Goal: Entertainment & Leisure: Browse casually

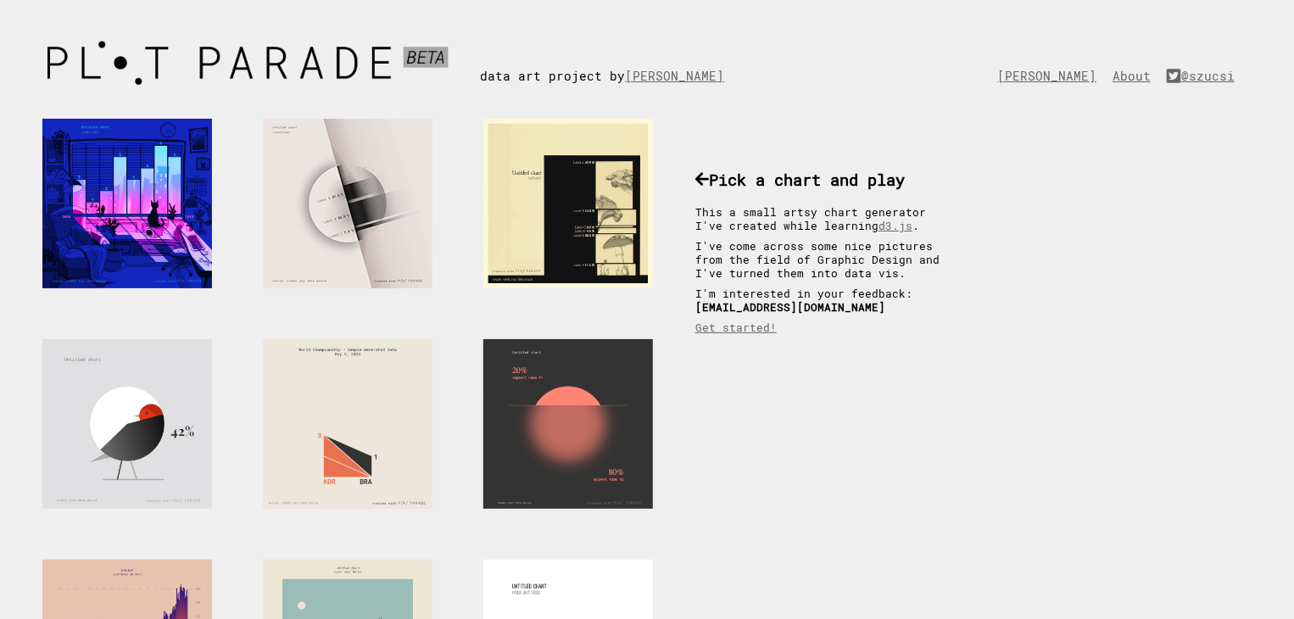
click at [415, 237] on div at bounding box center [348, 204] width 170 height 170
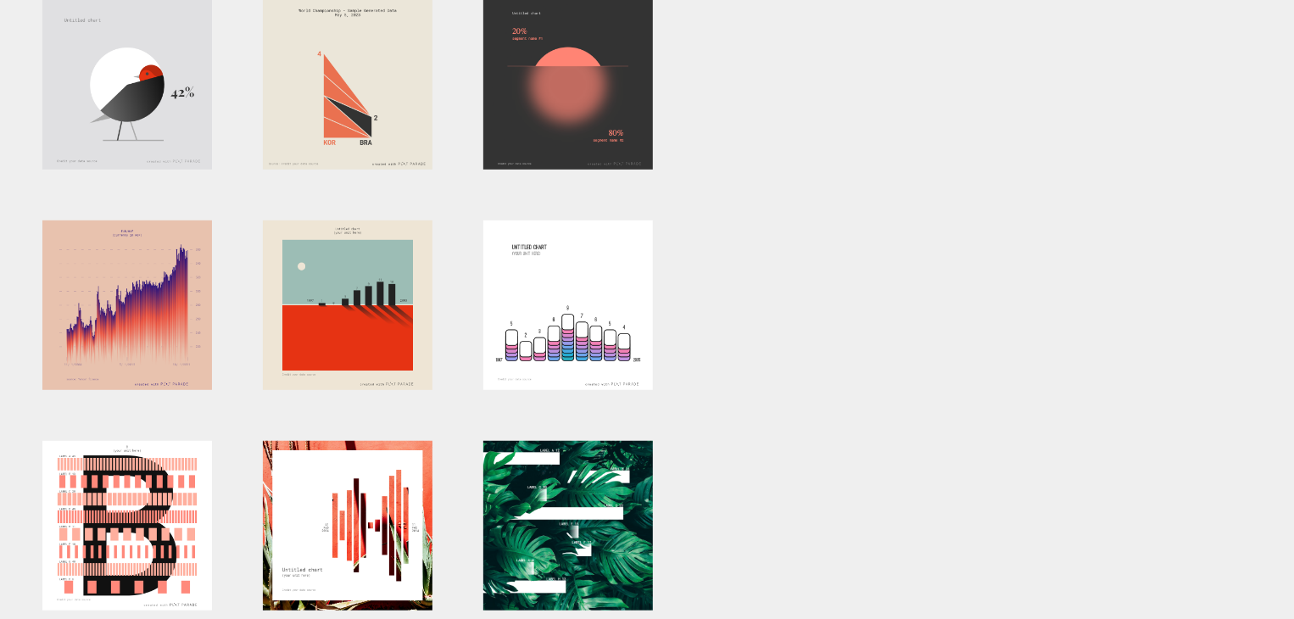
scroll to position [509, 0]
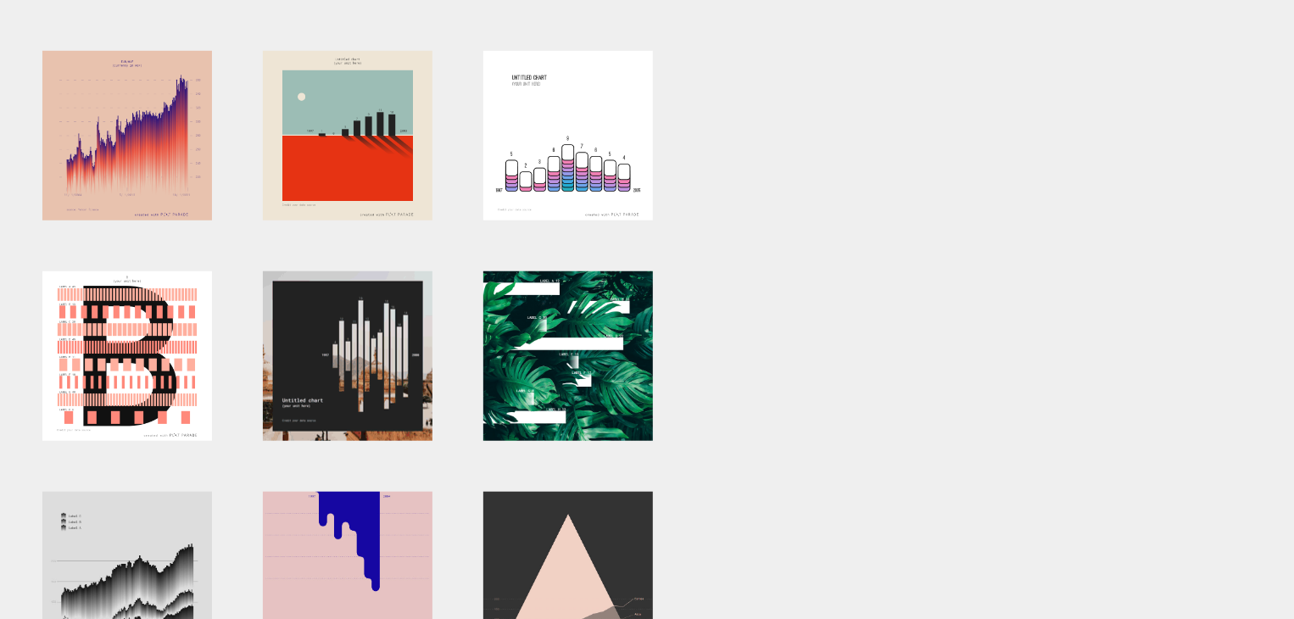
click at [288, 353] on div at bounding box center [348, 356] width 170 height 170
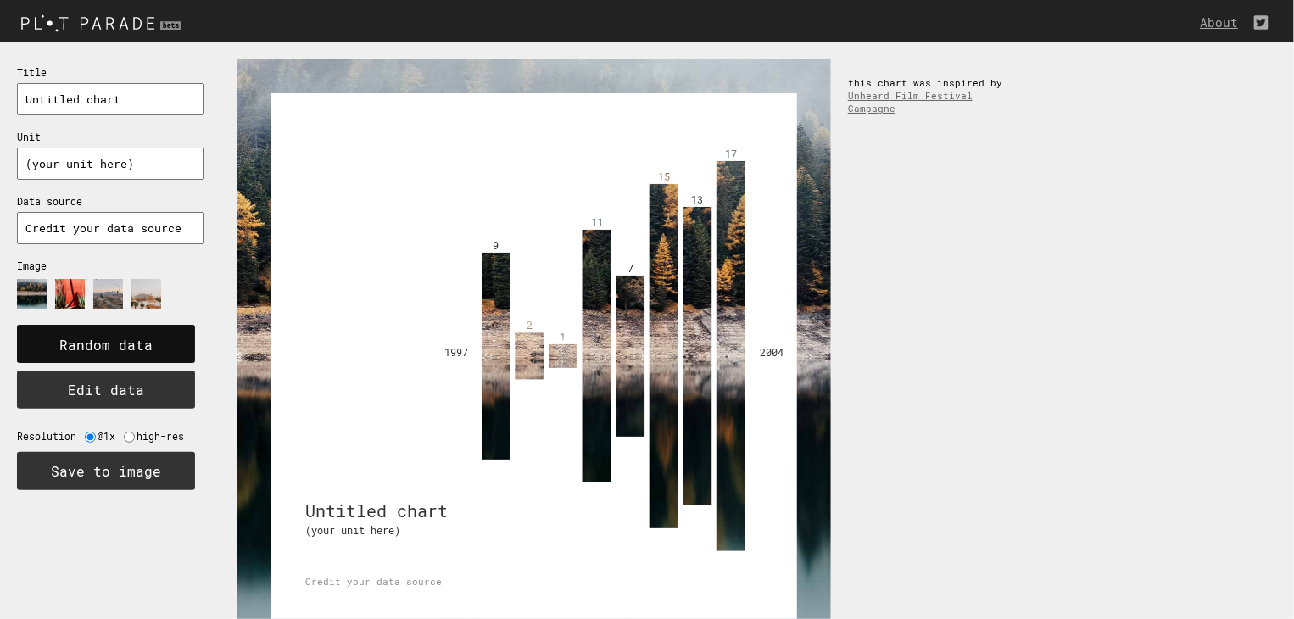
click at [122, 343] on text "Random data" at bounding box center [105, 346] width 93 height 18
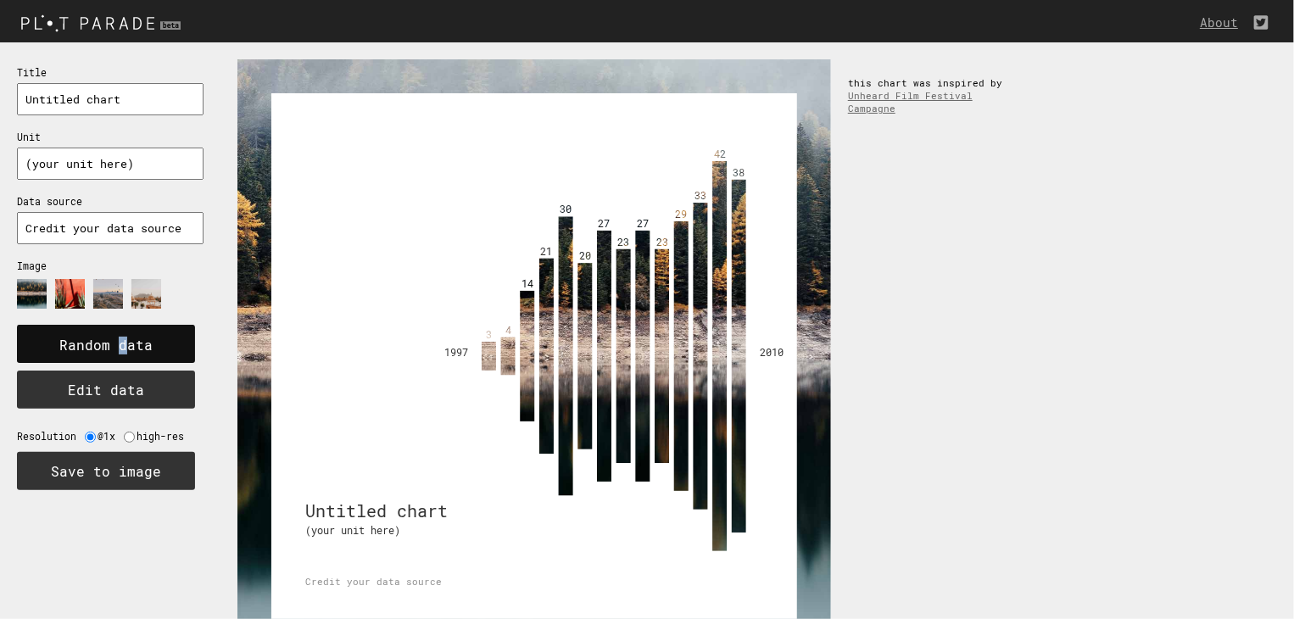
click at [122, 343] on text "Random data" at bounding box center [105, 346] width 93 height 18
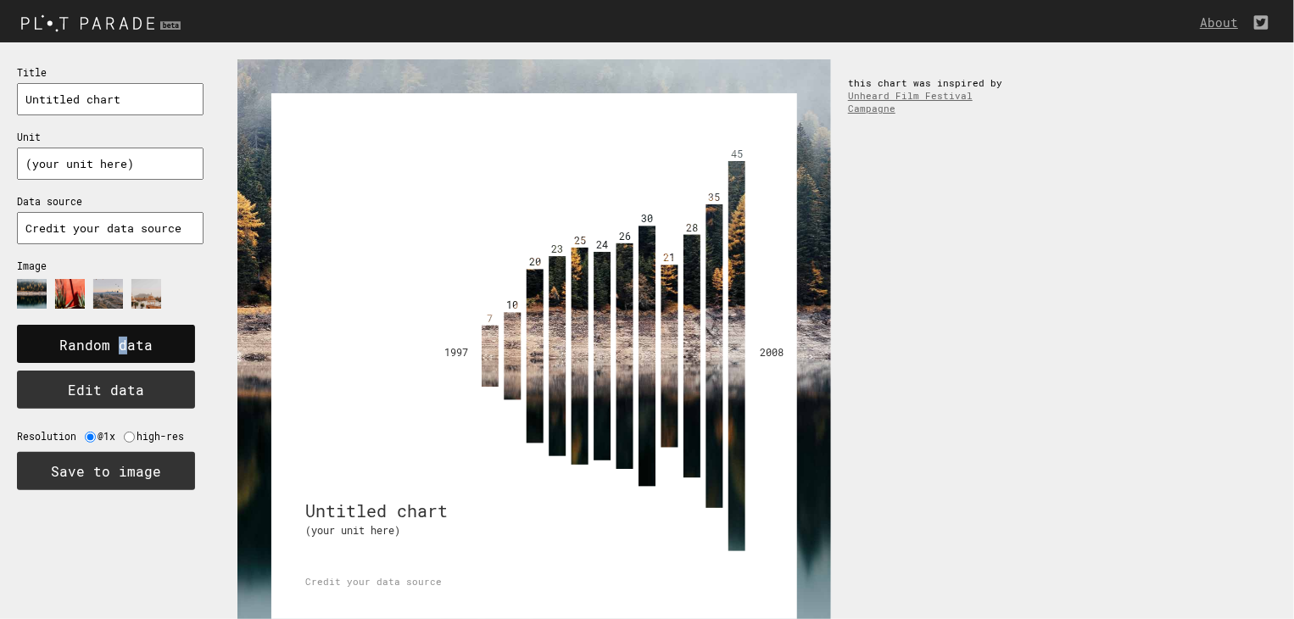
click at [122, 346] on text "Random data" at bounding box center [105, 346] width 93 height 18
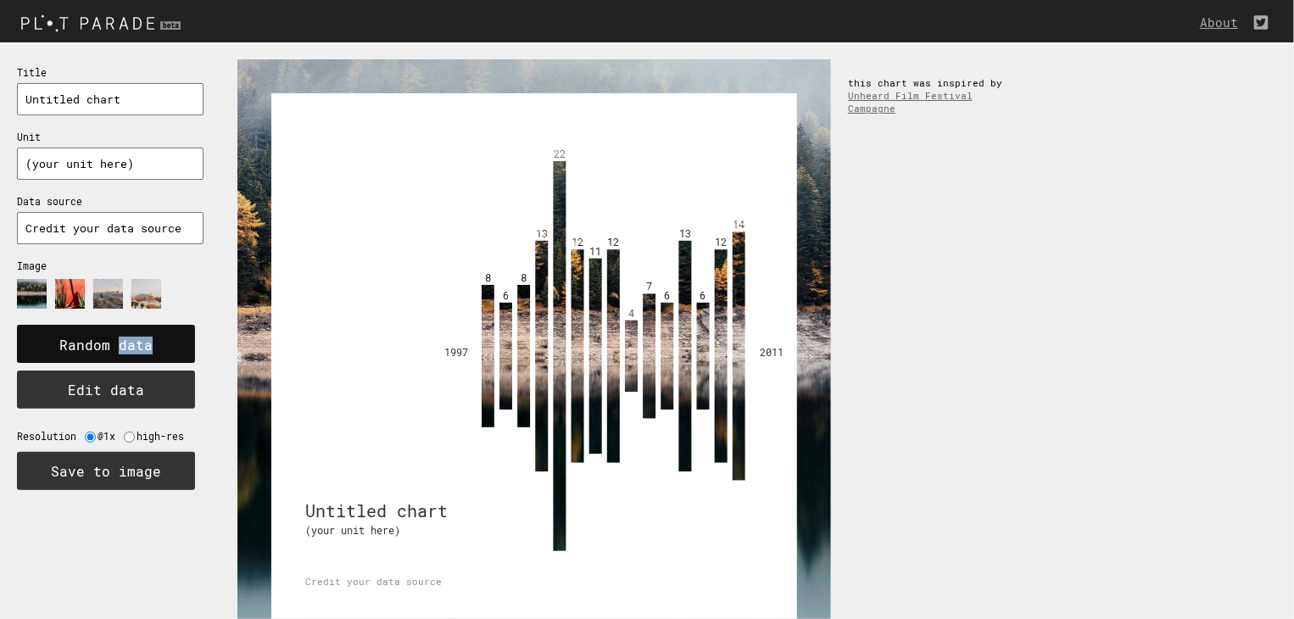
click at [122, 346] on text "Random data" at bounding box center [105, 346] width 93 height 18
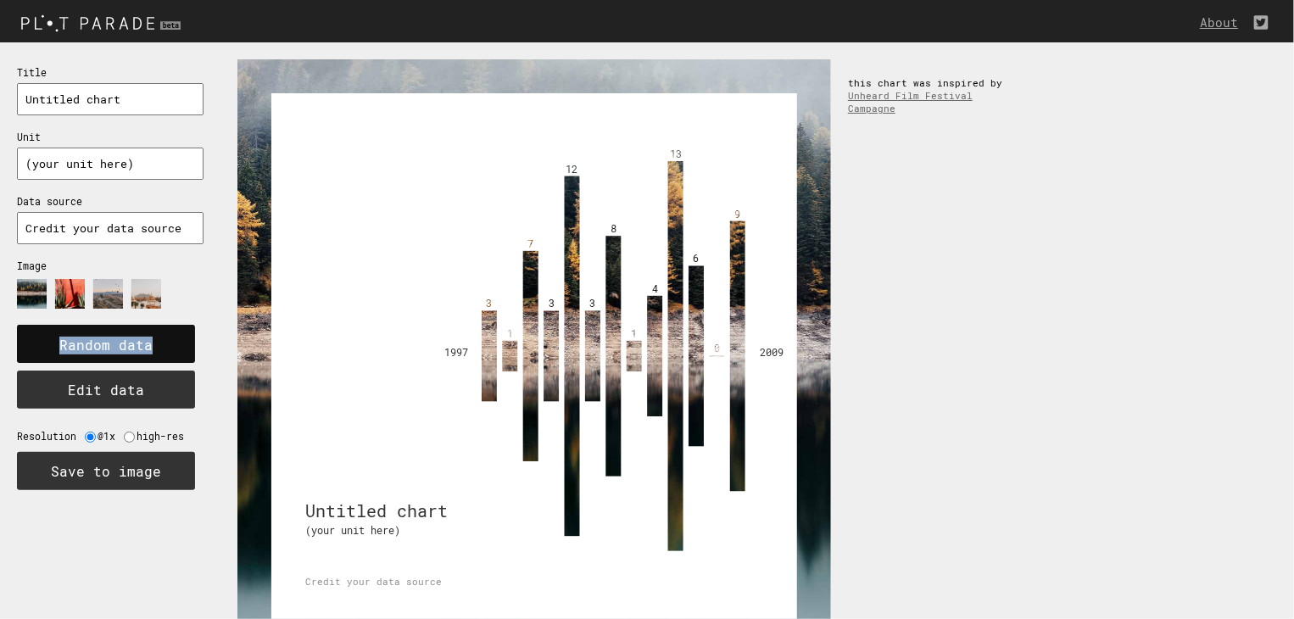
click at [122, 346] on text "Random data" at bounding box center [105, 346] width 93 height 18
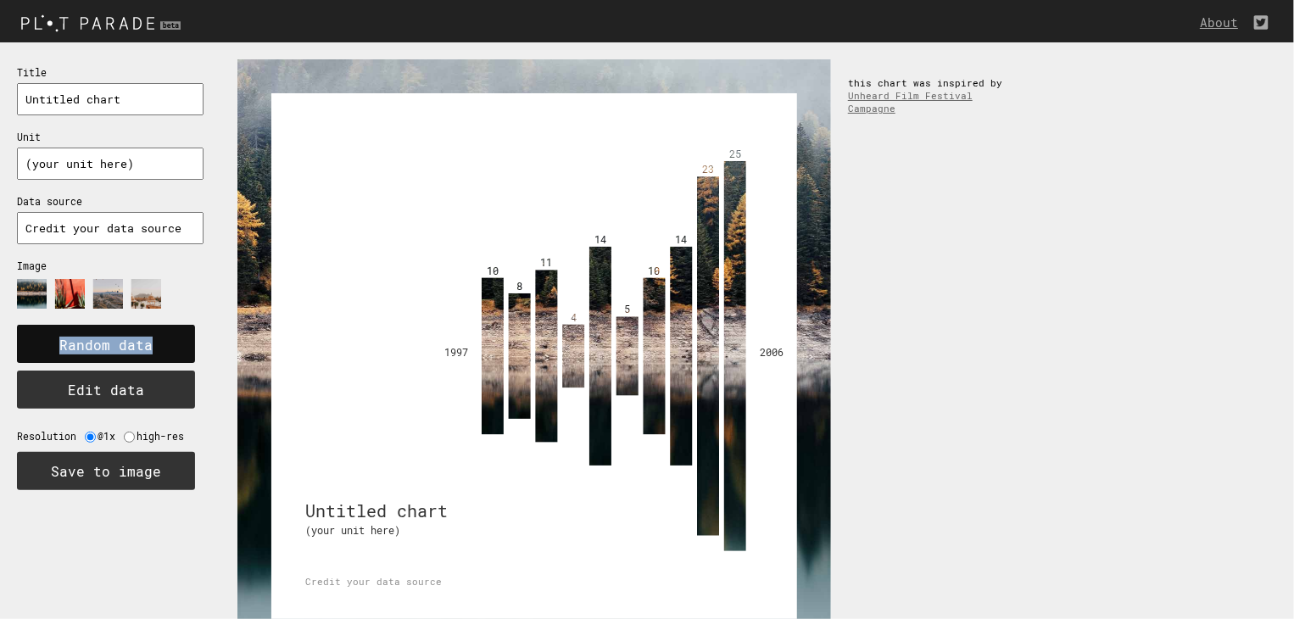
click at [122, 346] on text "Random data" at bounding box center [105, 346] width 93 height 18
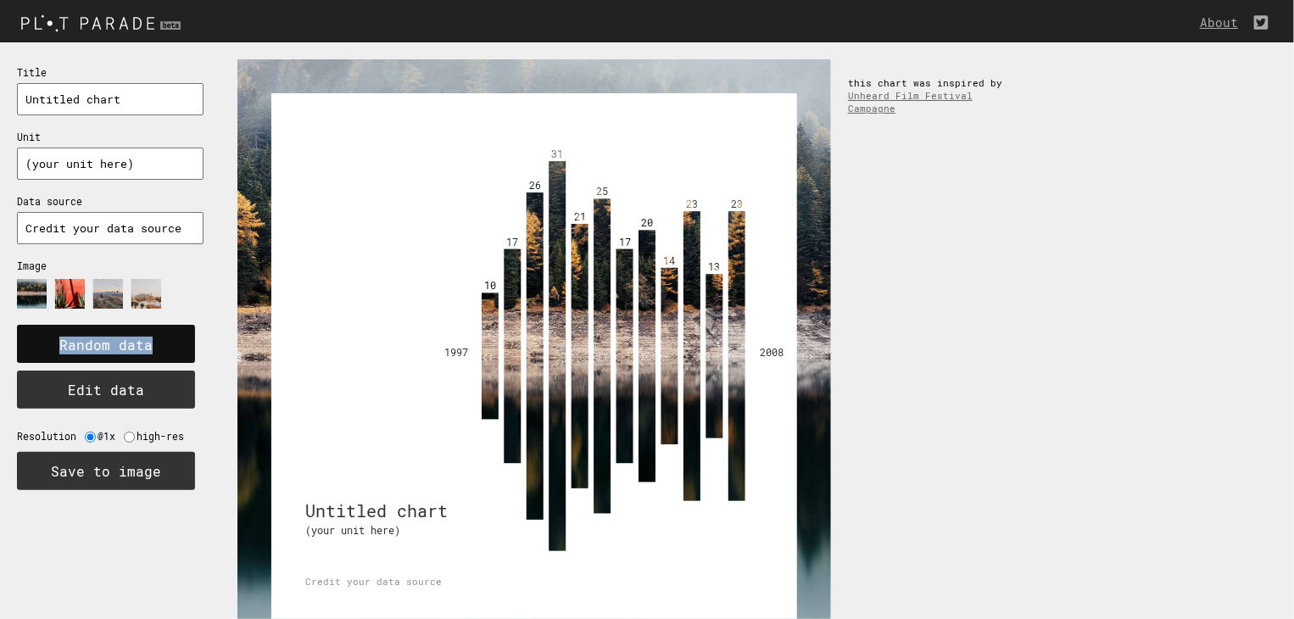
click at [122, 346] on text "Random data" at bounding box center [105, 346] width 93 height 18
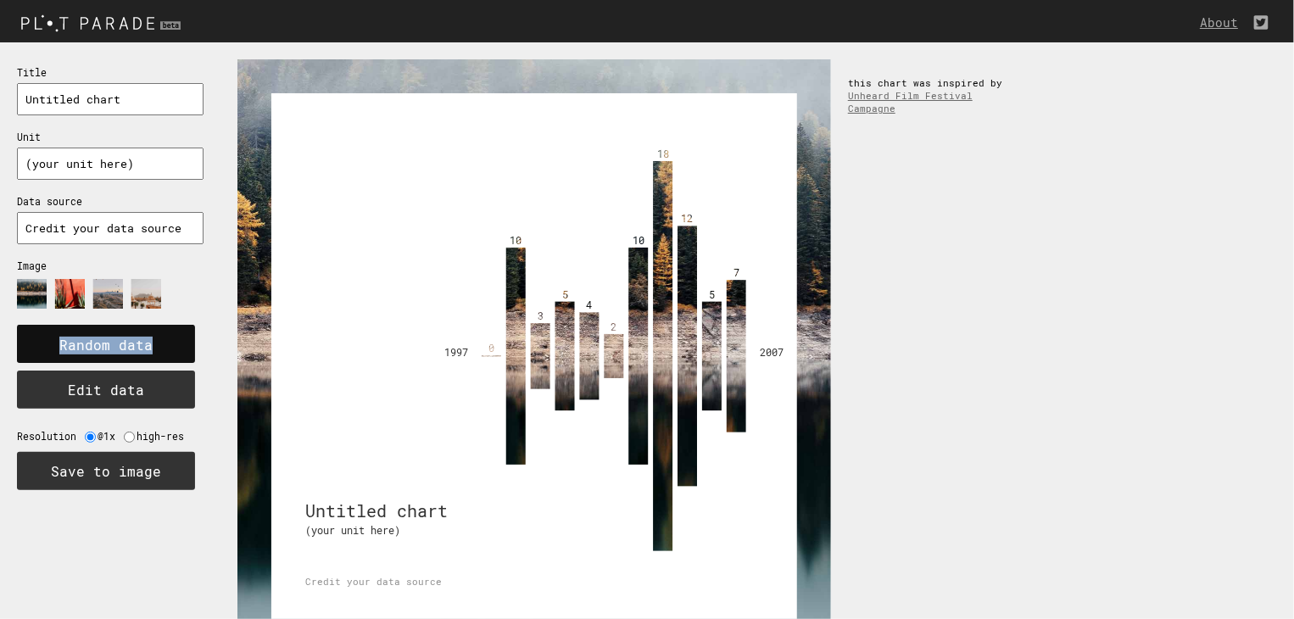
click at [122, 346] on text "Random data" at bounding box center [105, 346] width 93 height 18
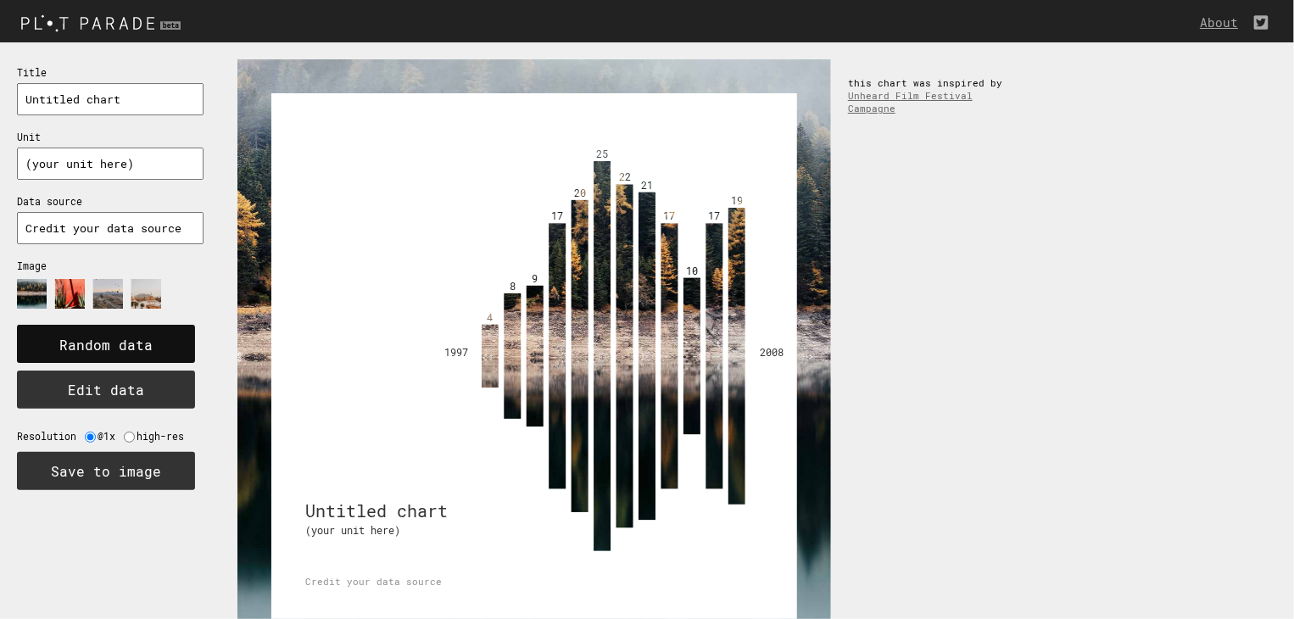
click at [122, 346] on text "Random data" at bounding box center [105, 346] width 93 height 18
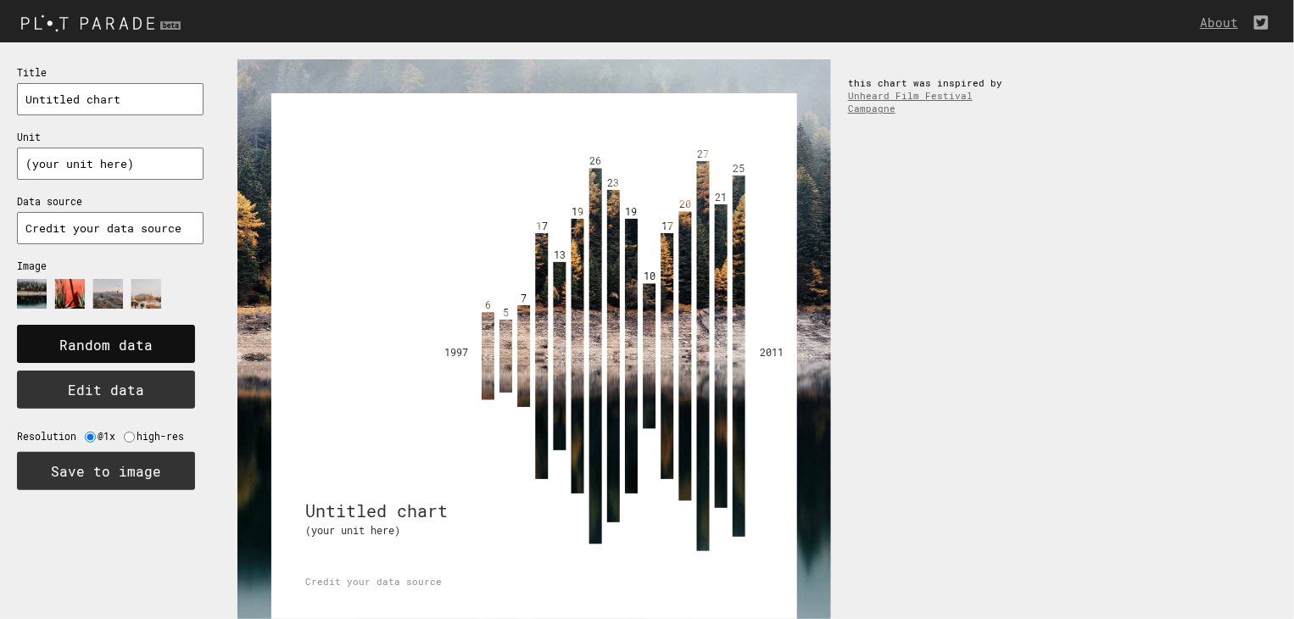
click at [130, 337] on text "Random data" at bounding box center [105, 346] width 93 height 18
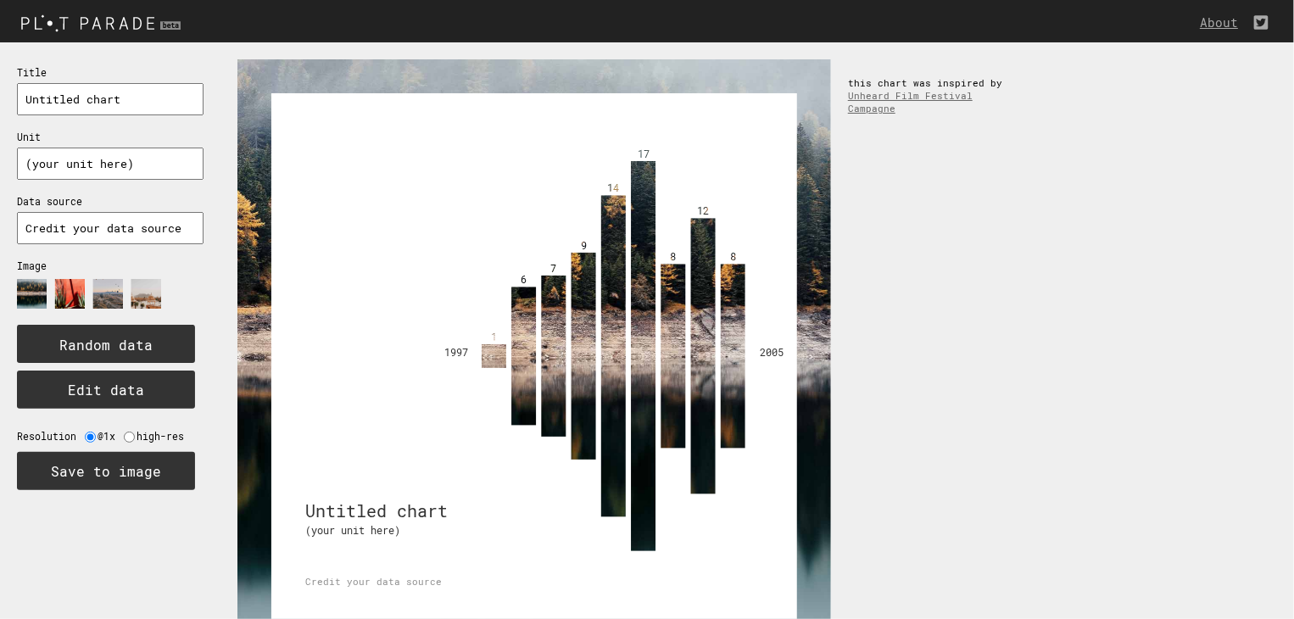
click at [54, 293] on icon at bounding box center [102, 300] width 170 height 42
click at [68, 290] on image at bounding box center [70, 294] width 30 height 30
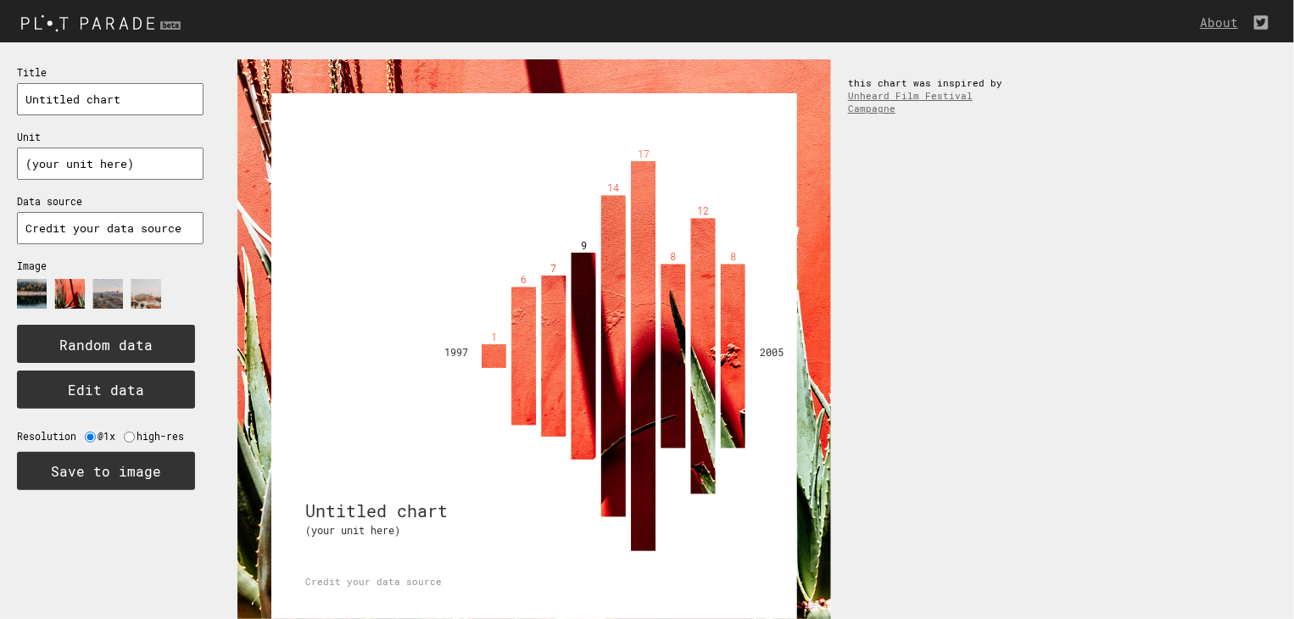
click at [109, 297] on image at bounding box center [108, 294] width 30 height 30
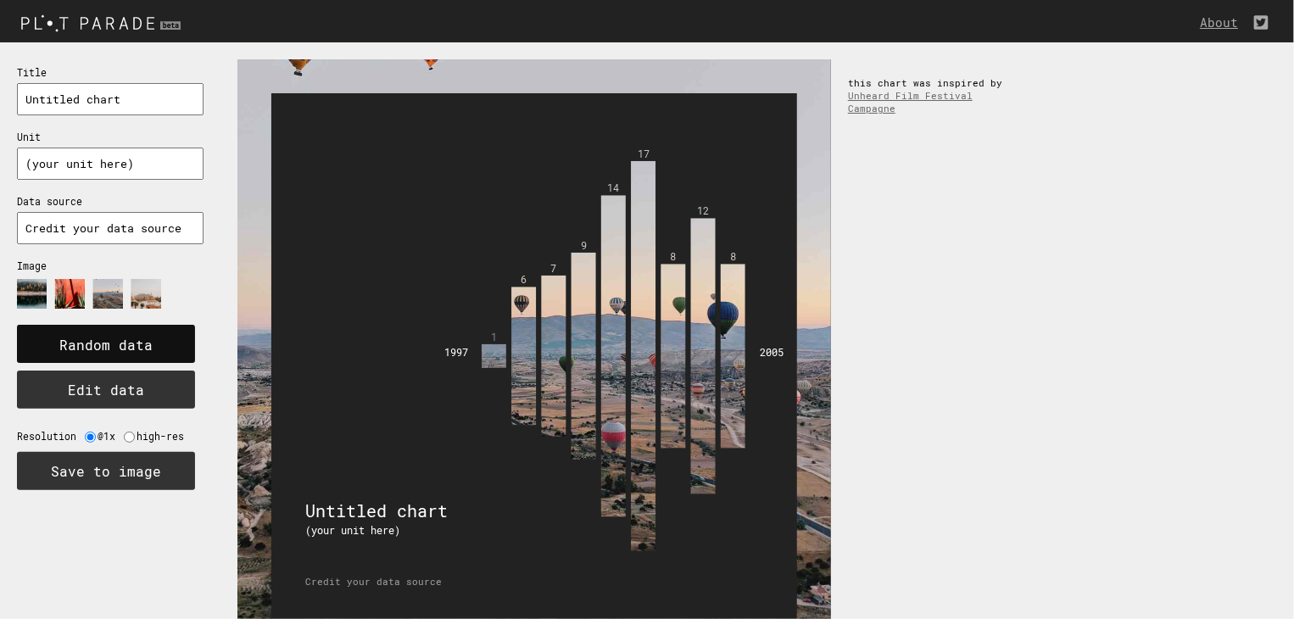
click at [133, 347] on text "Random data" at bounding box center [105, 346] width 93 height 18
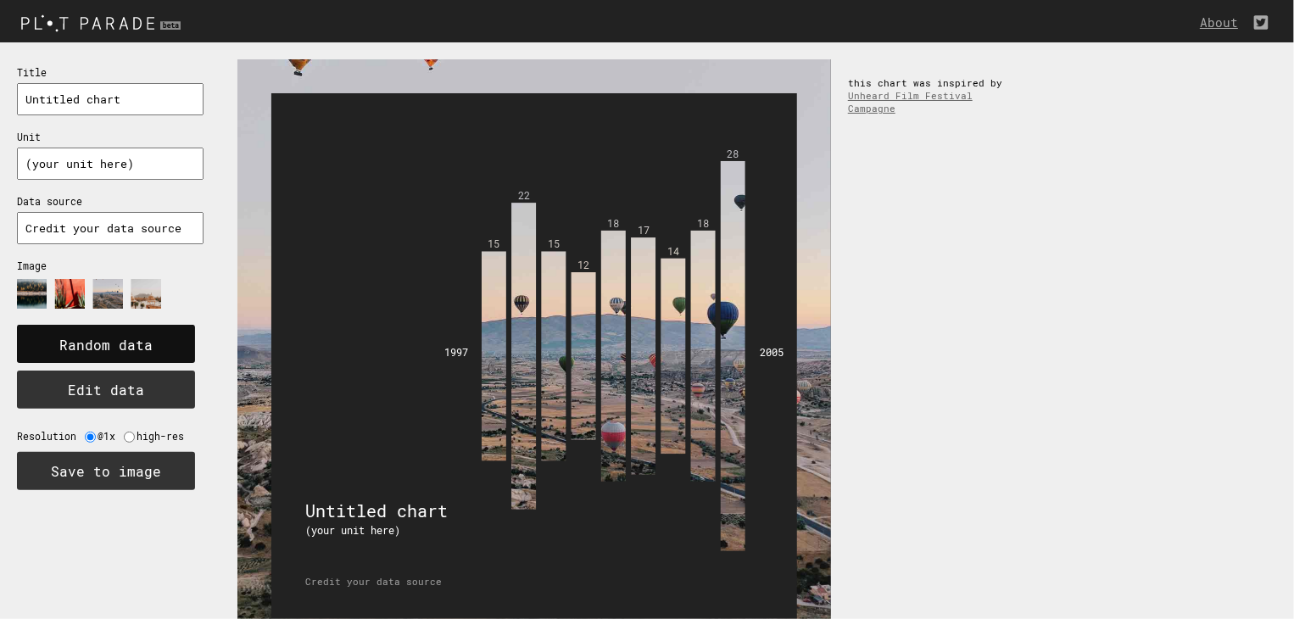
click at [133, 347] on text "Random data" at bounding box center [105, 346] width 93 height 18
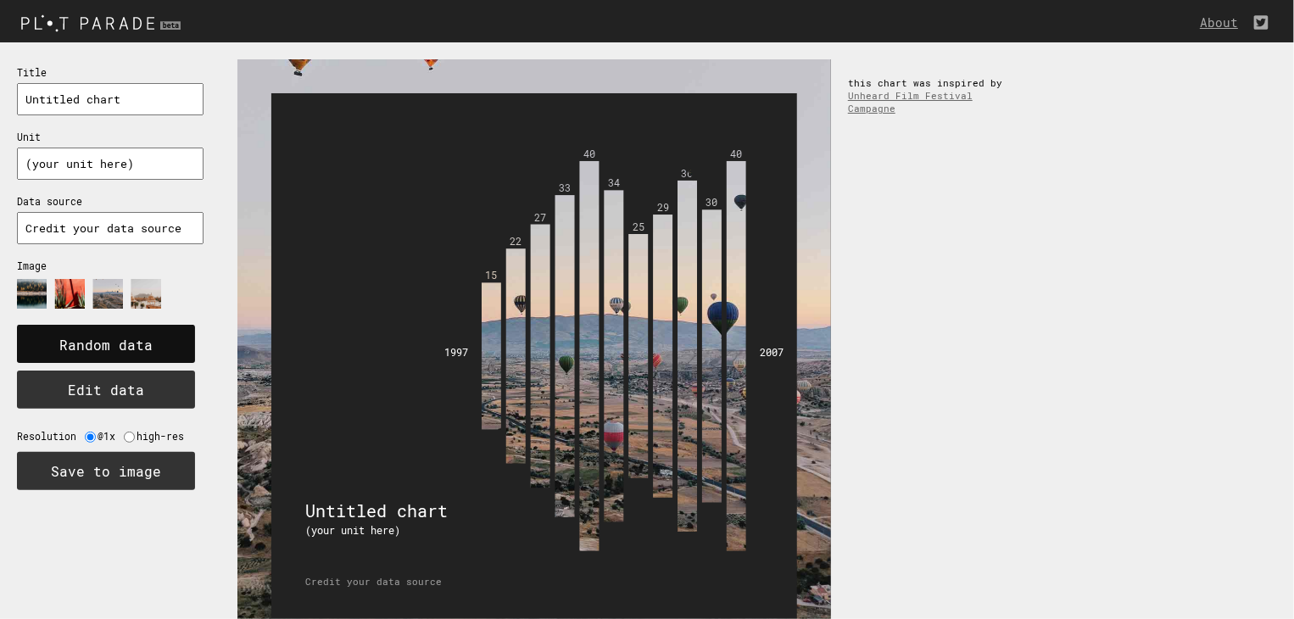
click at [133, 347] on text "Random data" at bounding box center [105, 346] width 93 height 18
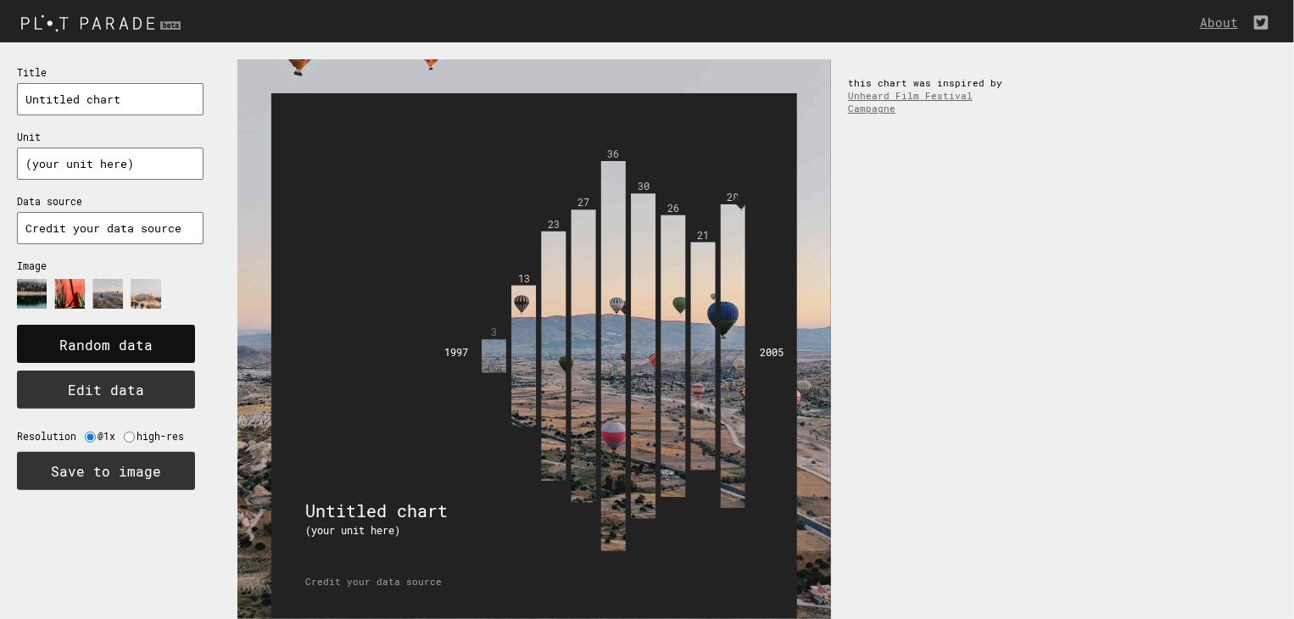
click at [133, 347] on text "Random data" at bounding box center [105, 346] width 93 height 18
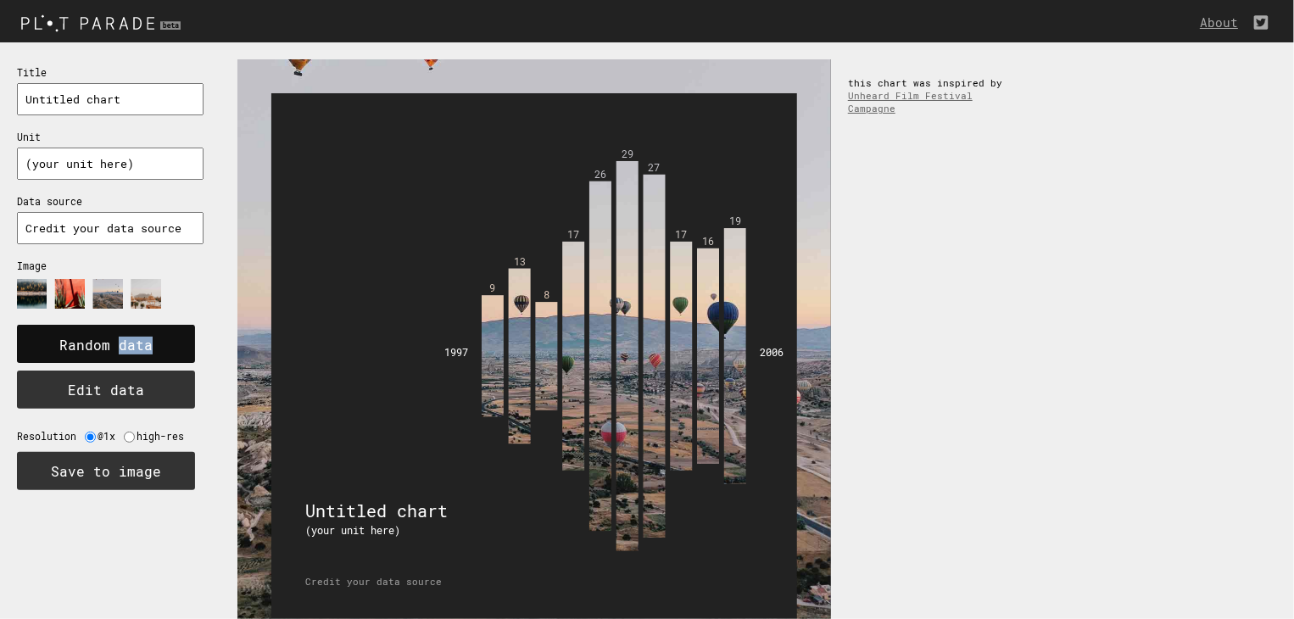
click at [133, 347] on text "Random data" at bounding box center [105, 346] width 93 height 18
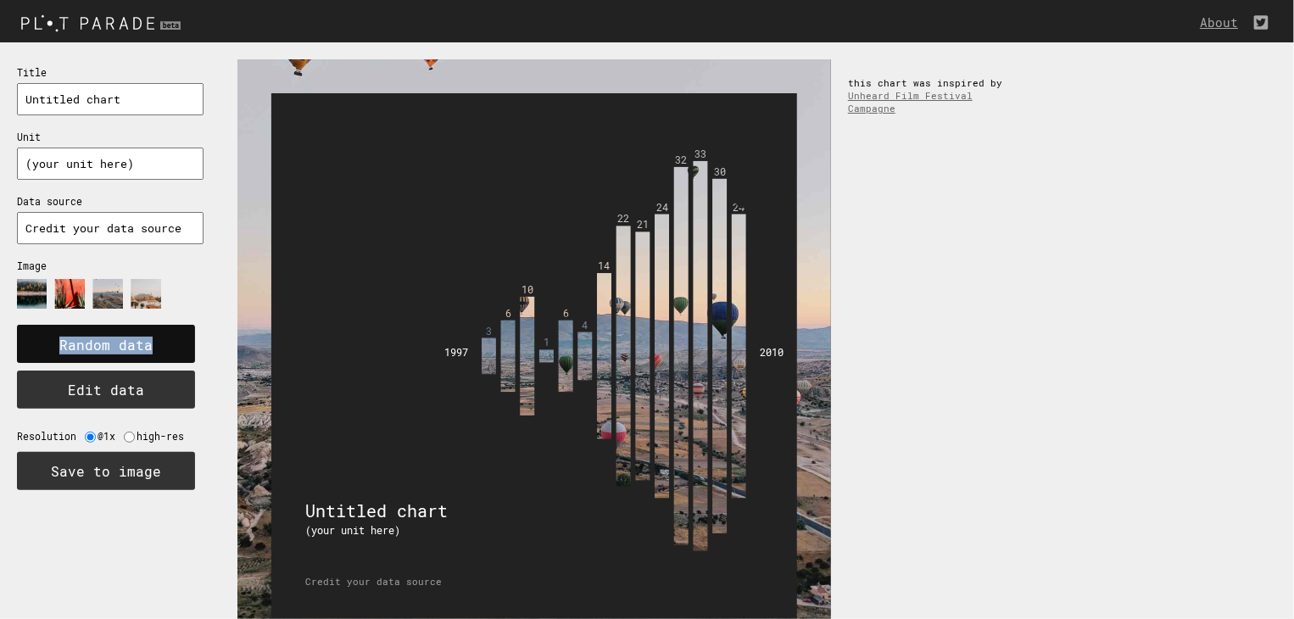
click at [133, 347] on text "Random data" at bounding box center [105, 346] width 93 height 18
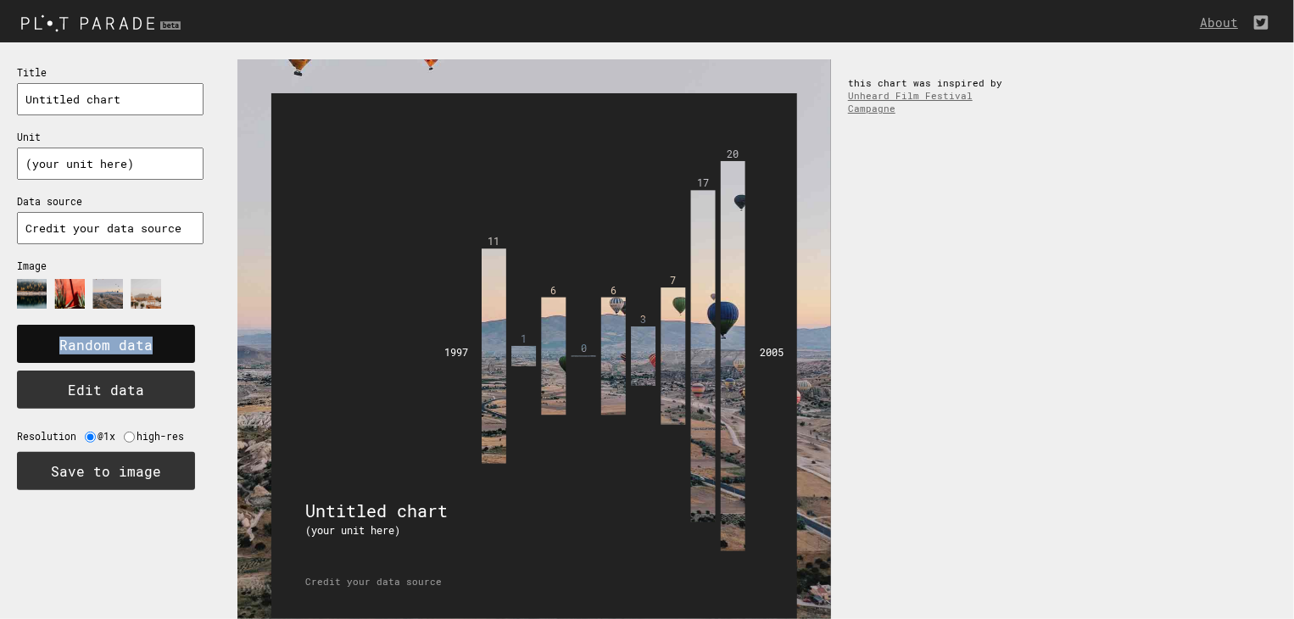
click at [133, 347] on text "Random data" at bounding box center [105, 346] width 93 height 18
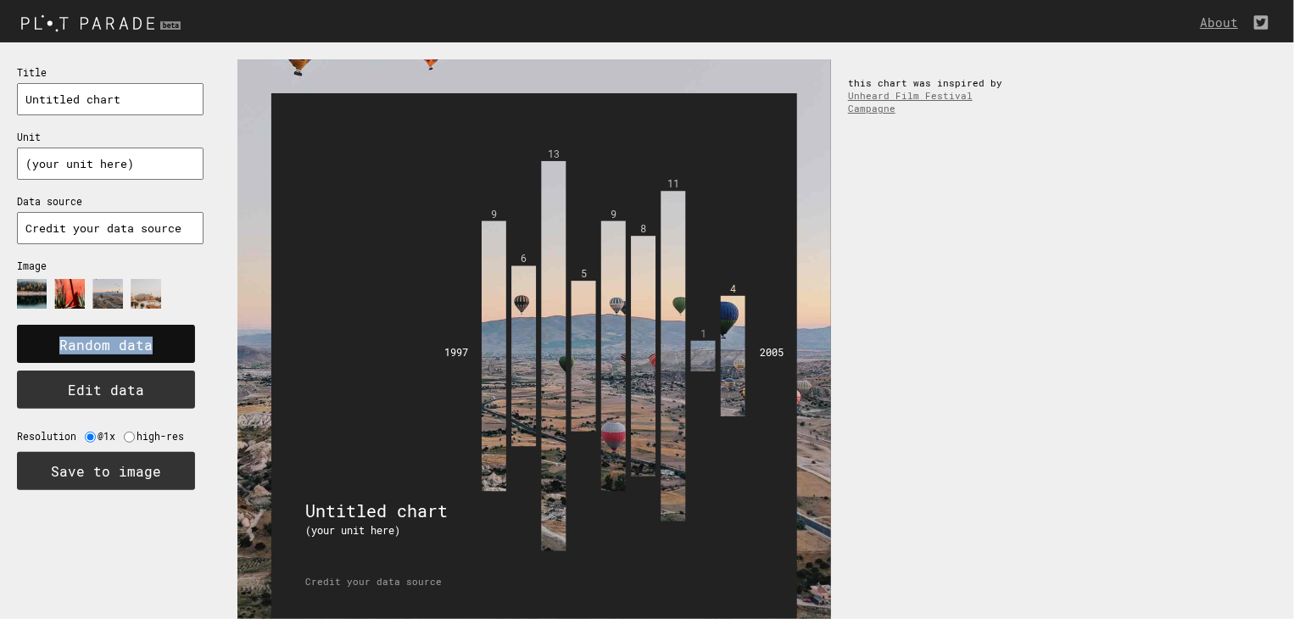
click at [133, 347] on text "Random data" at bounding box center [105, 346] width 93 height 18
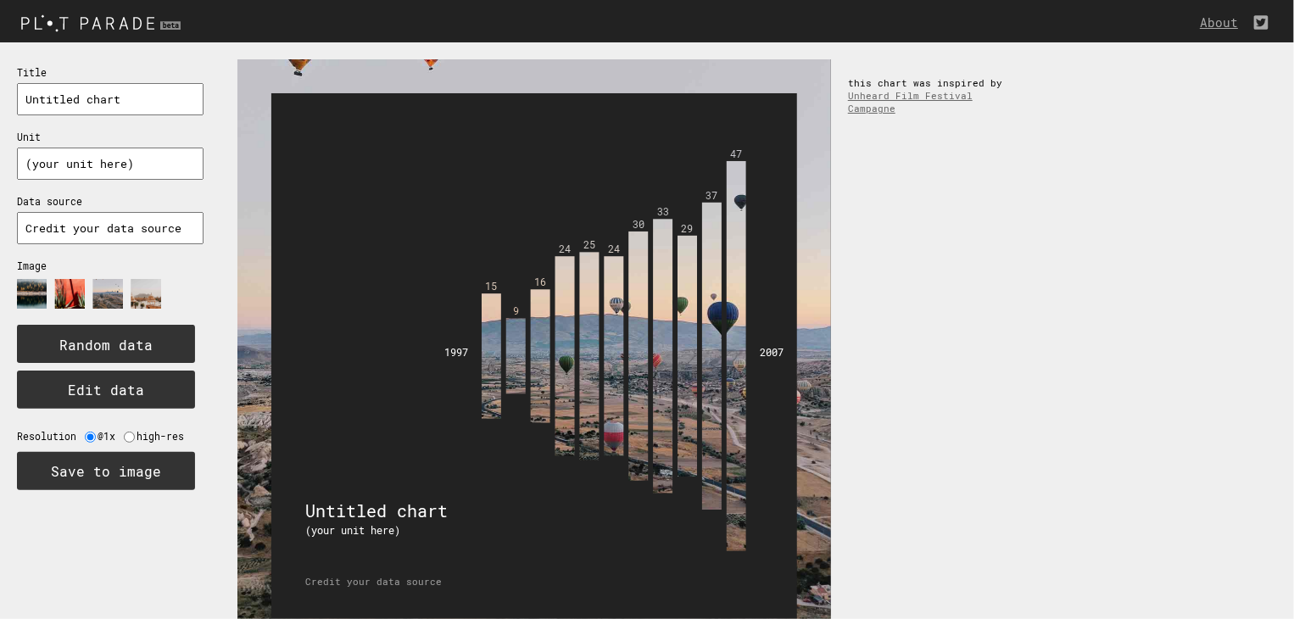
click at [149, 298] on image at bounding box center [146, 294] width 30 height 30
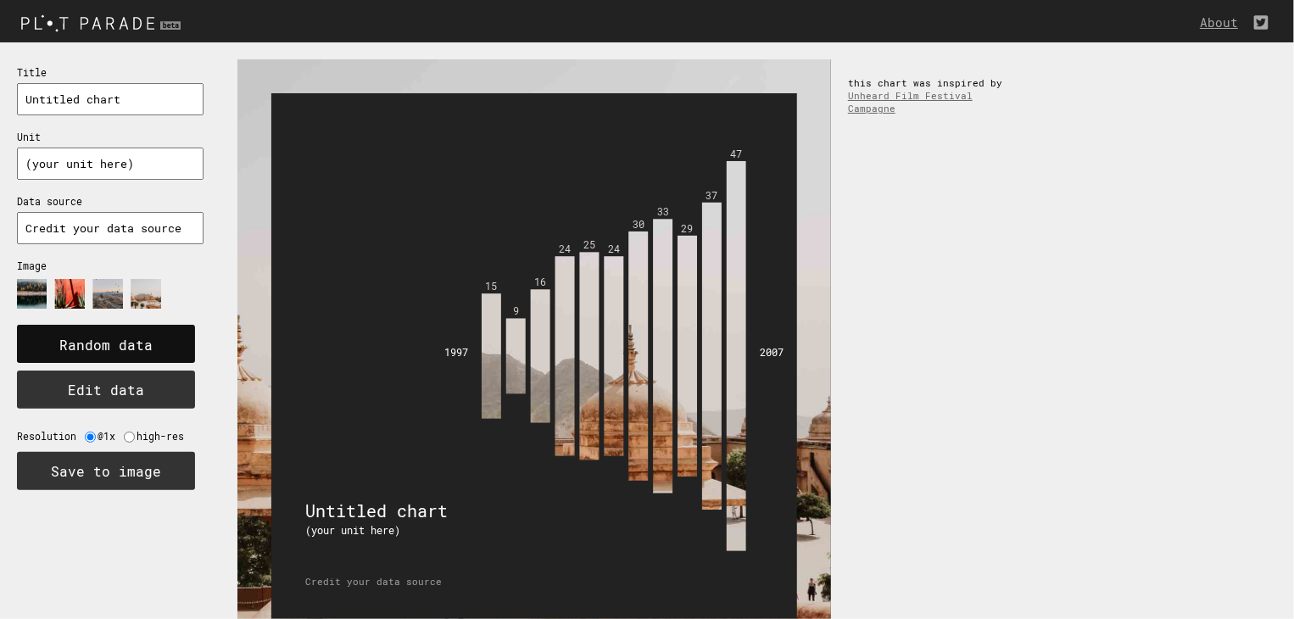
click at [117, 339] on text "Random data" at bounding box center [105, 346] width 93 height 18
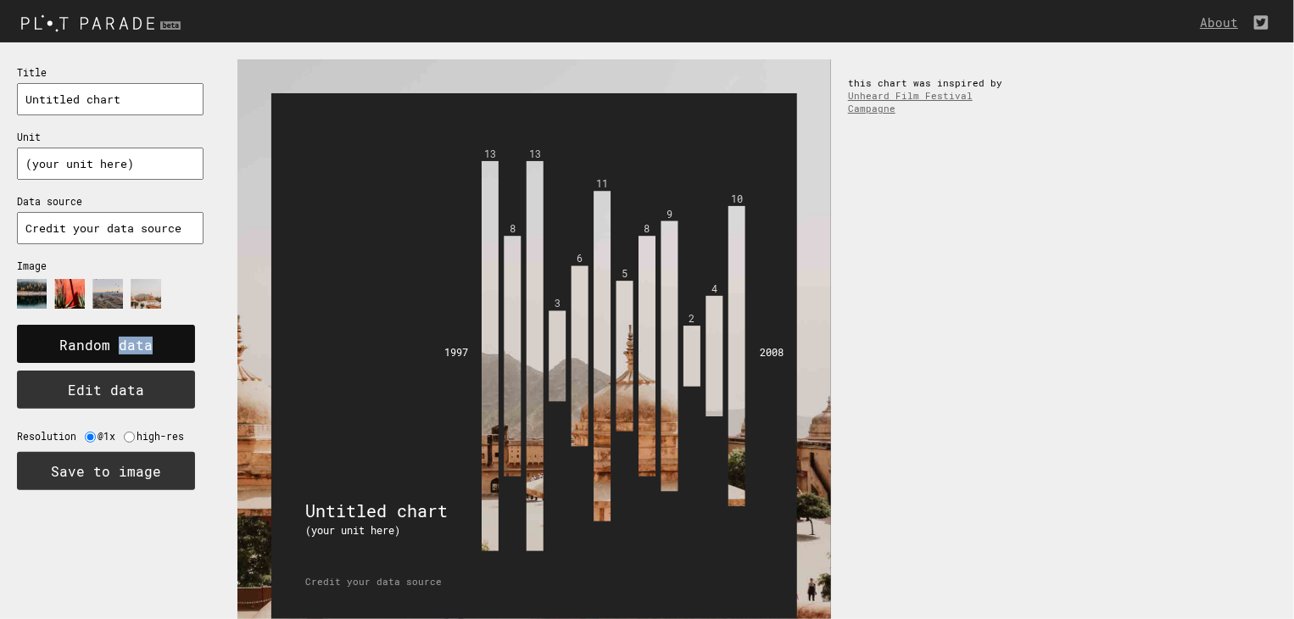
click at [117, 339] on text "Random data" at bounding box center [105, 346] width 93 height 18
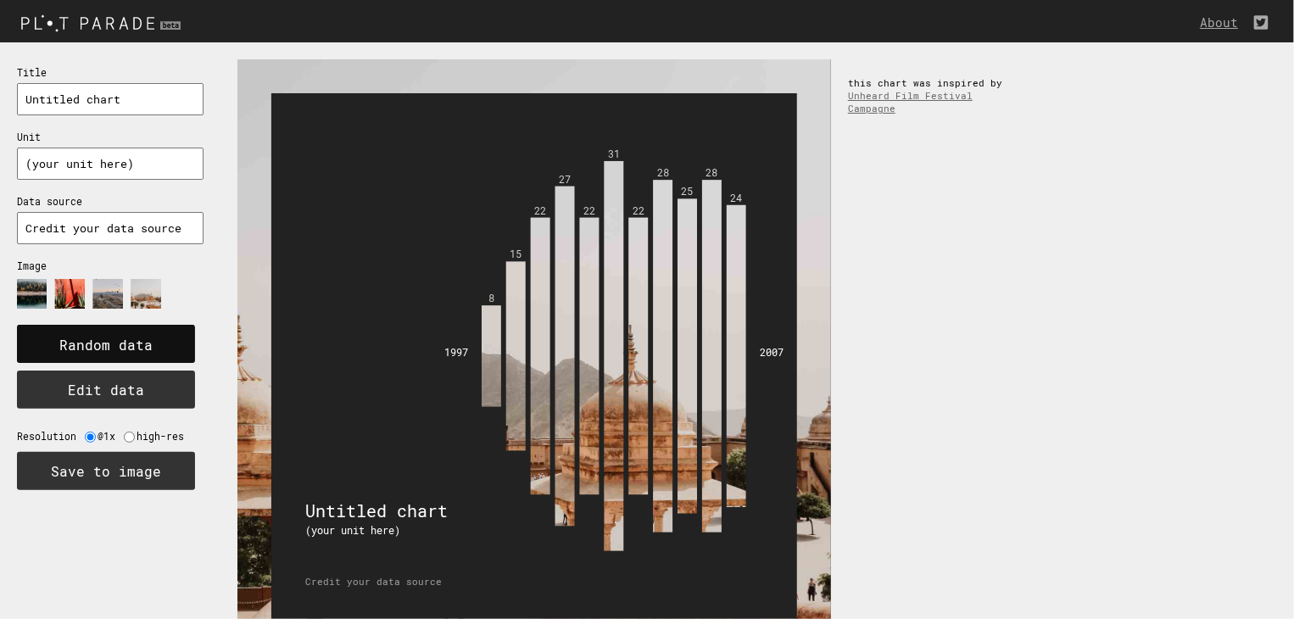
click at [83, 325] on rect at bounding box center [106, 344] width 178 height 38
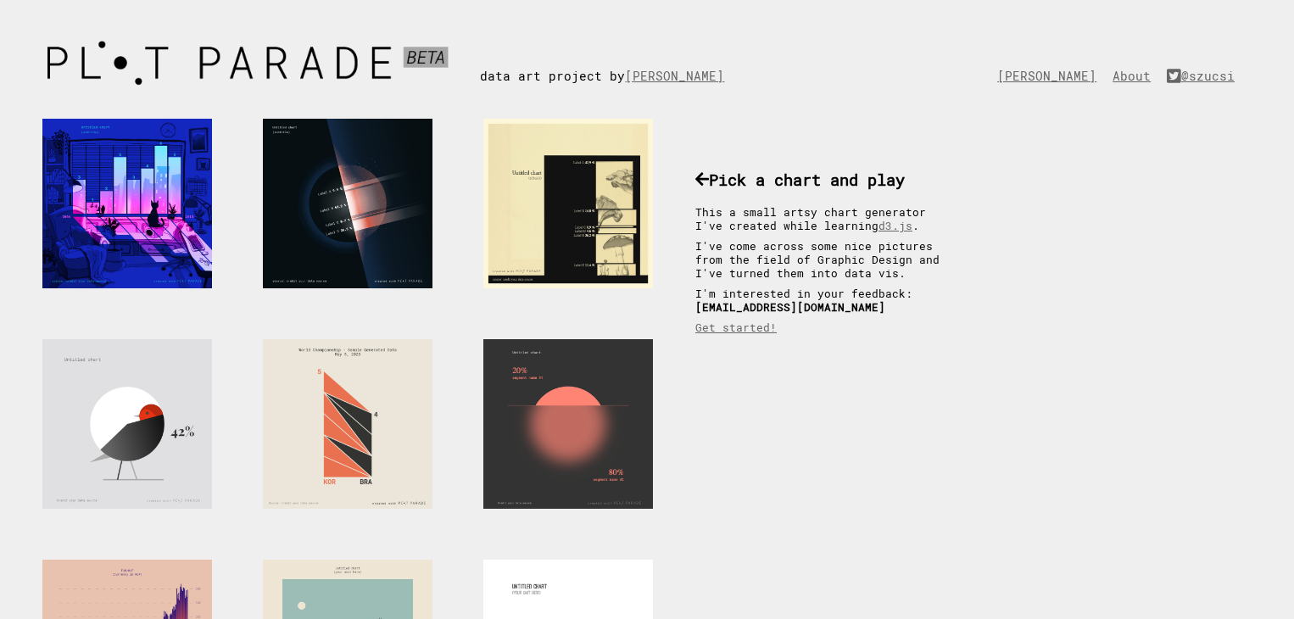
scroll to position [509, 0]
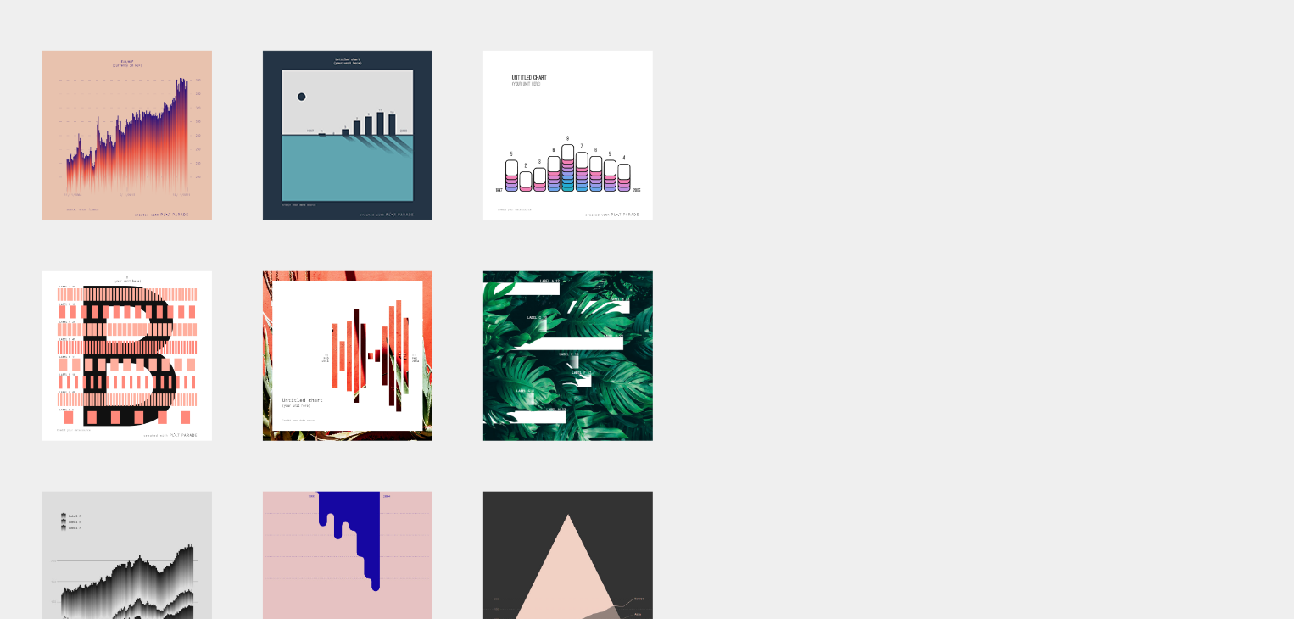
click at [397, 188] on div at bounding box center [348, 136] width 170 height 170
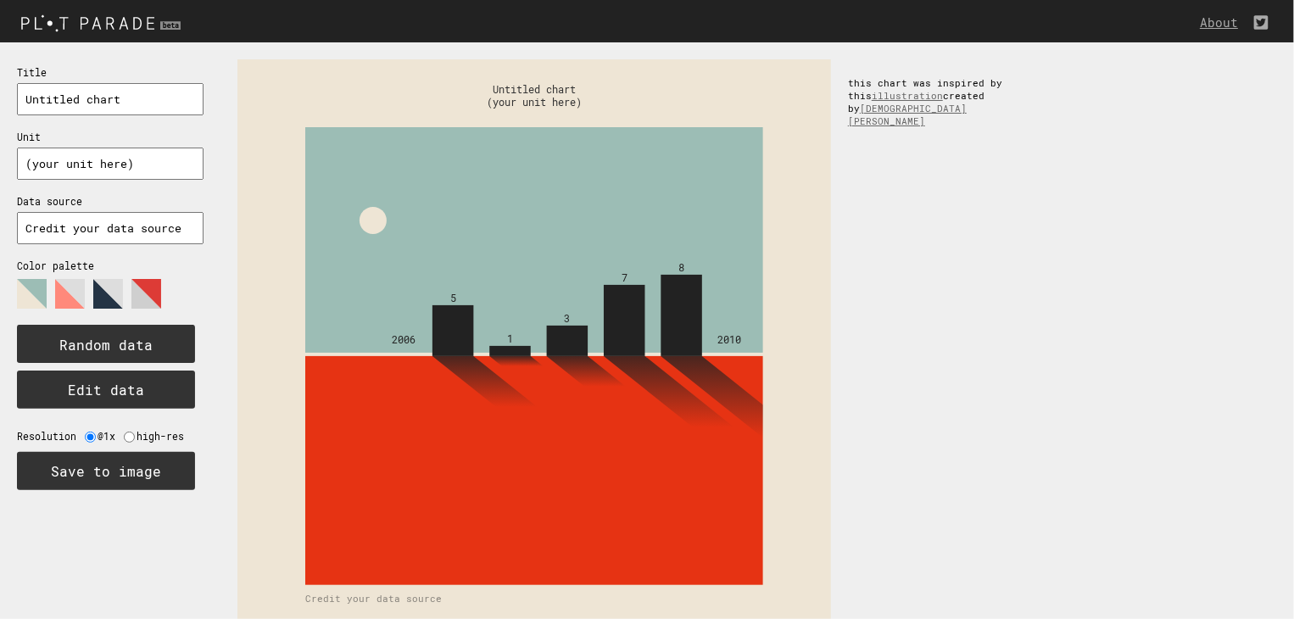
click at [51, 286] on icon at bounding box center [102, 300] width 170 height 42
click at [71, 303] on polygon at bounding box center [70, 294] width 30 height 30
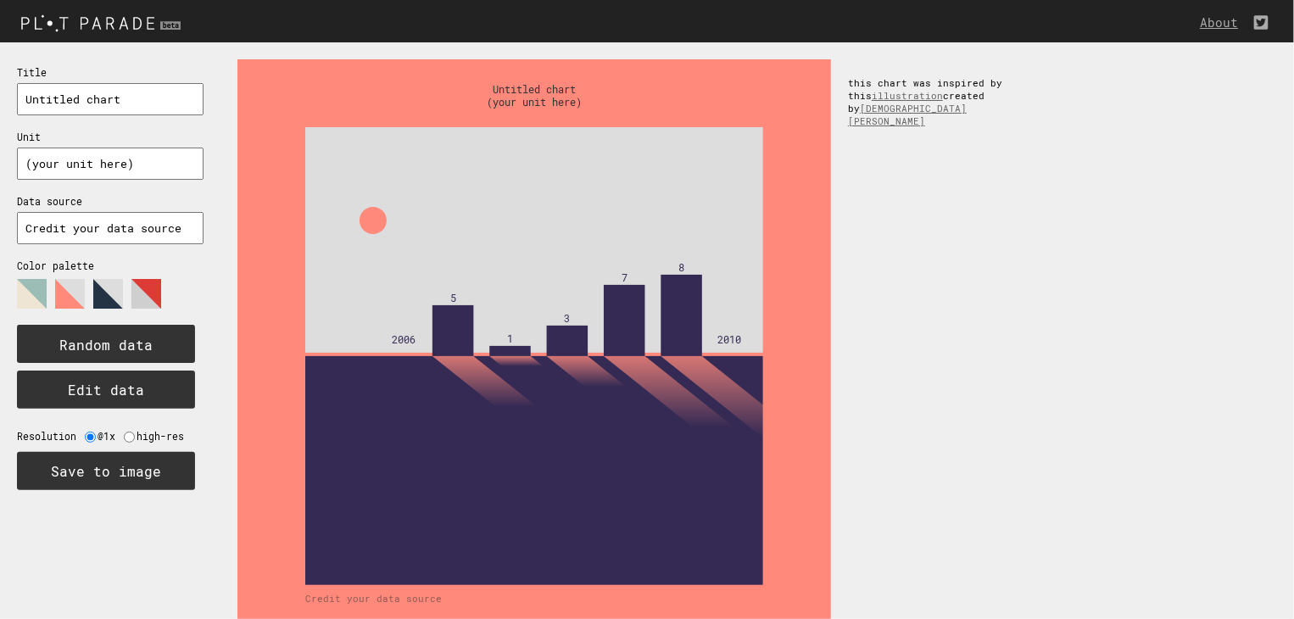
click at [101, 299] on polygon at bounding box center [108, 294] width 30 height 30
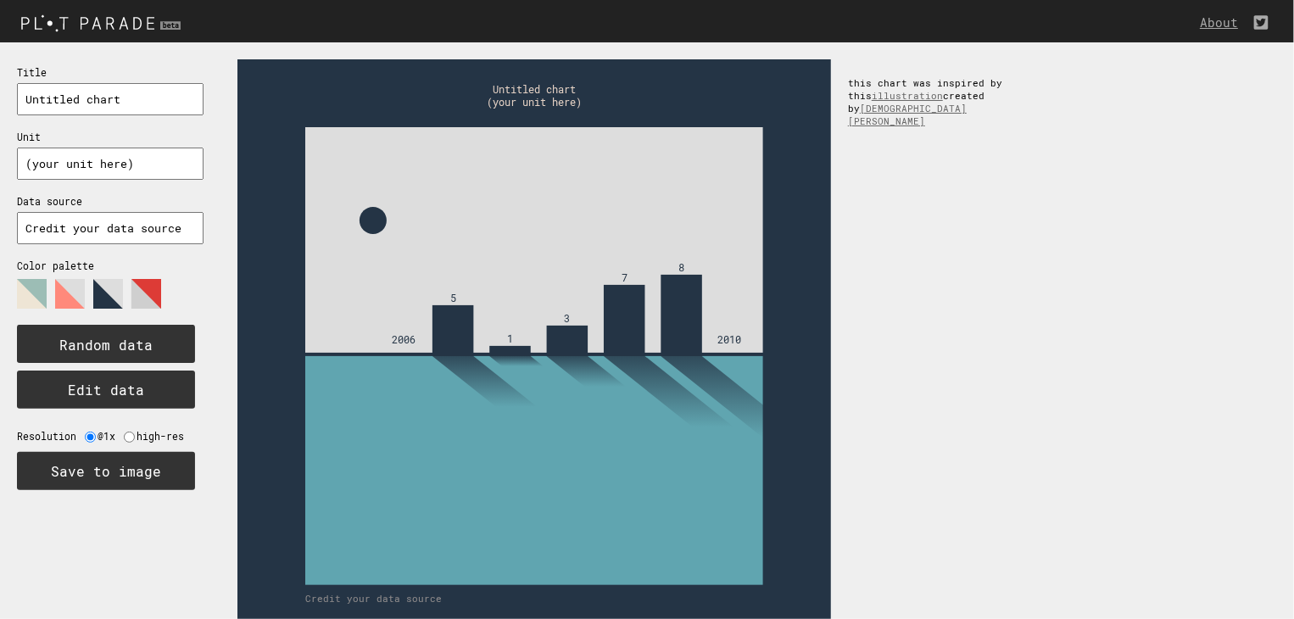
click at [155, 296] on polygon at bounding box center [146, 294] width 30 height 30
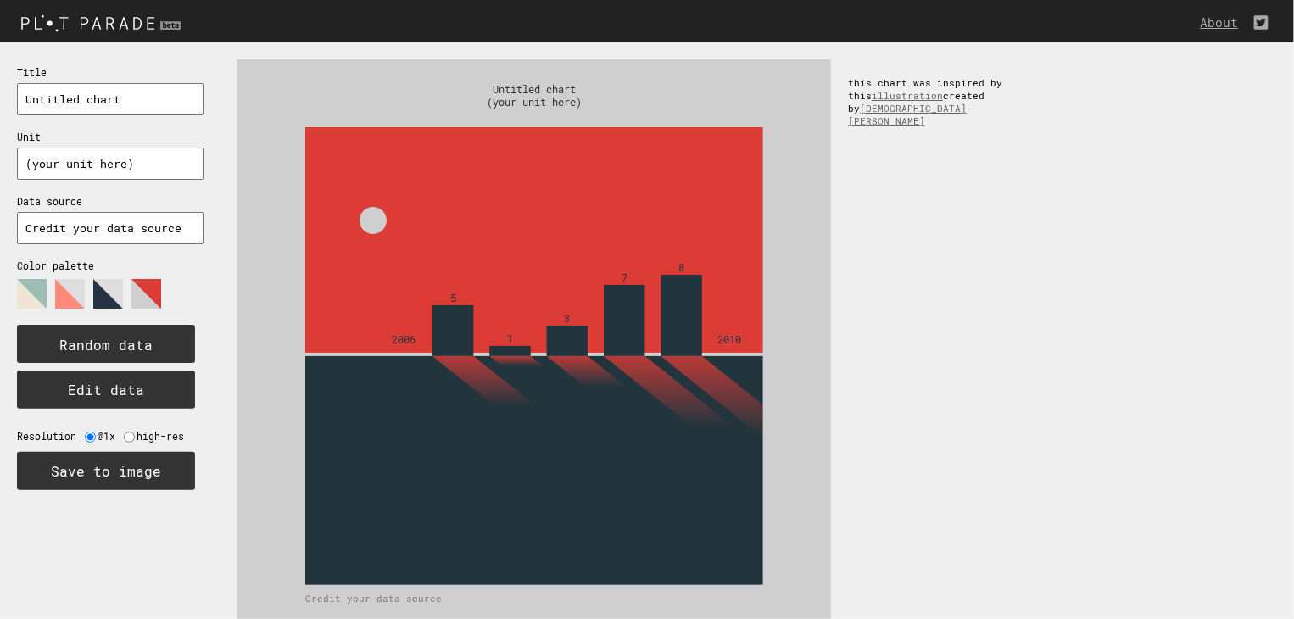
click at [120, 296] on polygon at bounding box center [108, 294] width 30 height 30
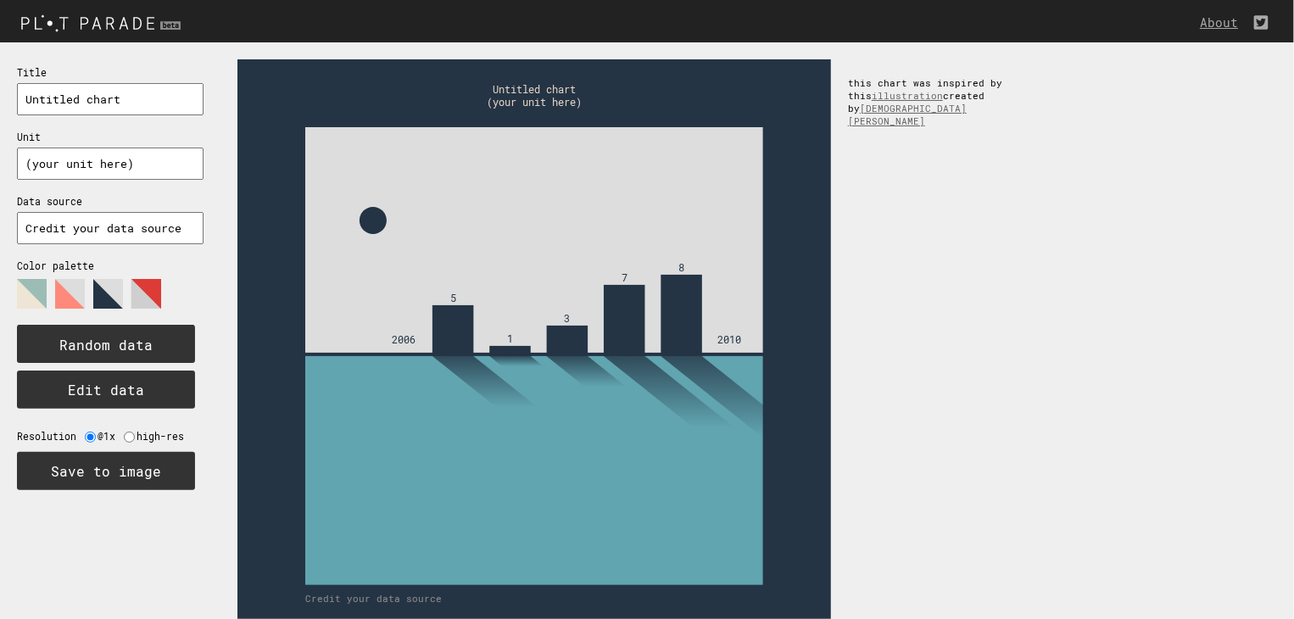
click at [59, 293] on polygon at bounding box center [70, 294] width 30 height 30
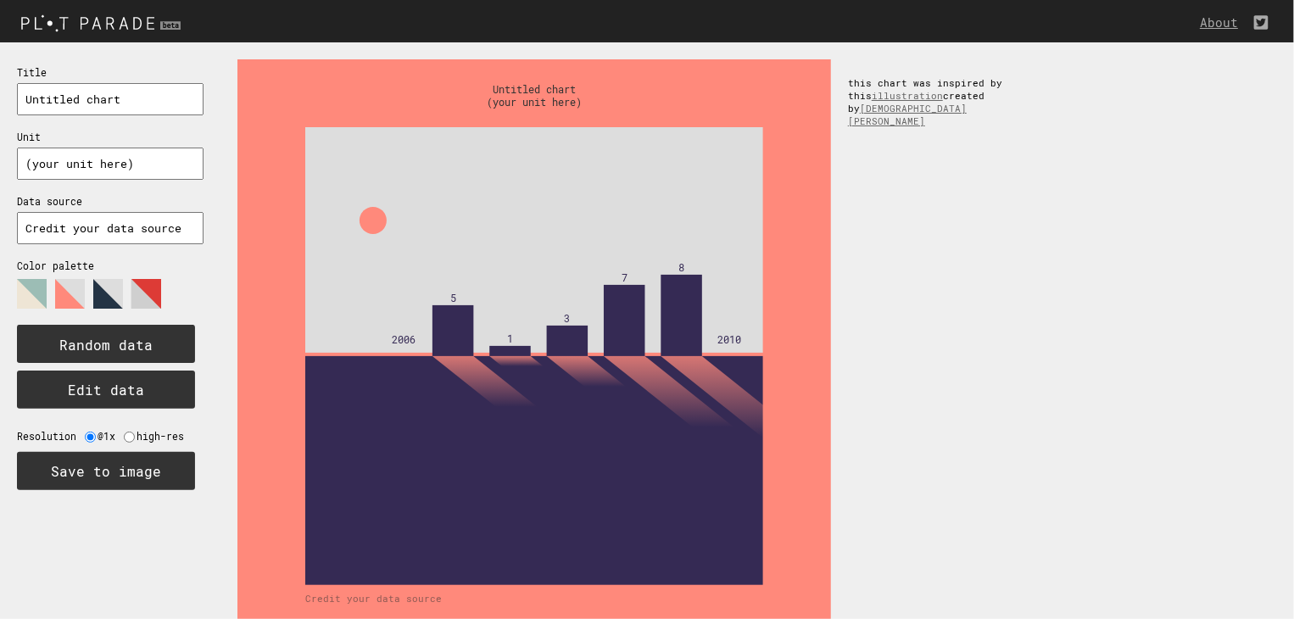
click at [0, 287] on div "Title Unit Data source Color palette Random data Edit data Resolution @1x high-…" at bounding box center [110, 276] width 220 height 469
click at [35, 289] on polygon at bounding box center [32, 294] width 30 height 30
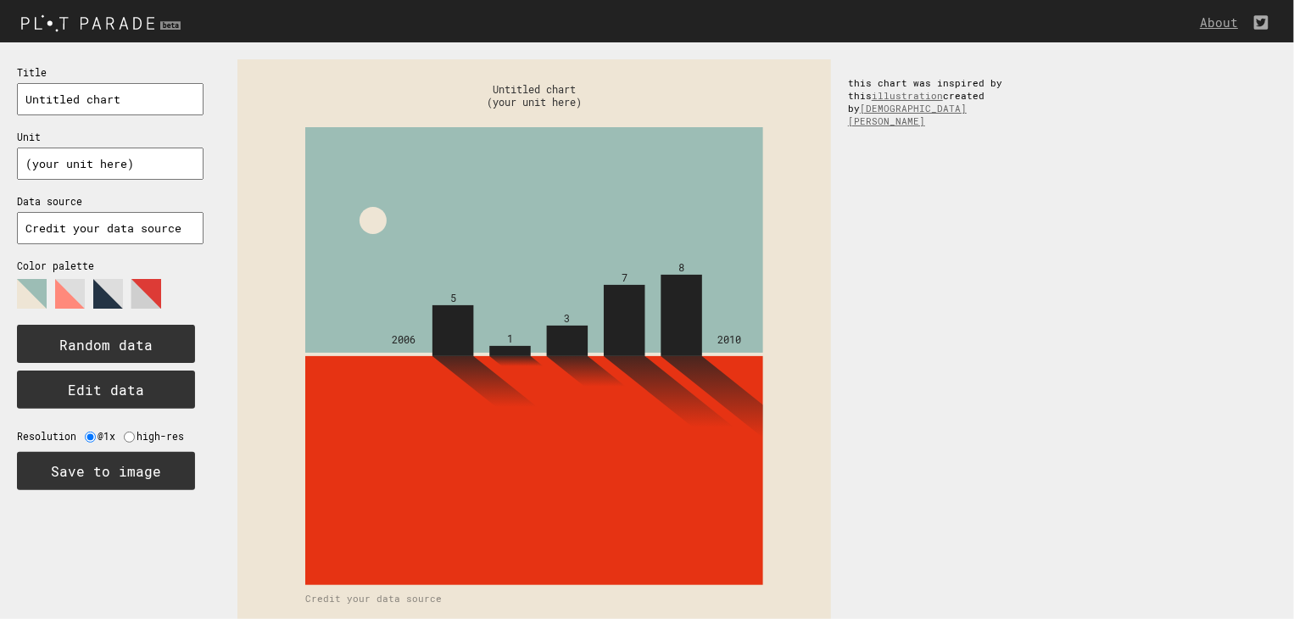
click at [92, 289] on icon at bounding box center [102, 300] width 170 height 42
click at [112, 289] on polygon at bounding box center [108, 294] width 30 height 30
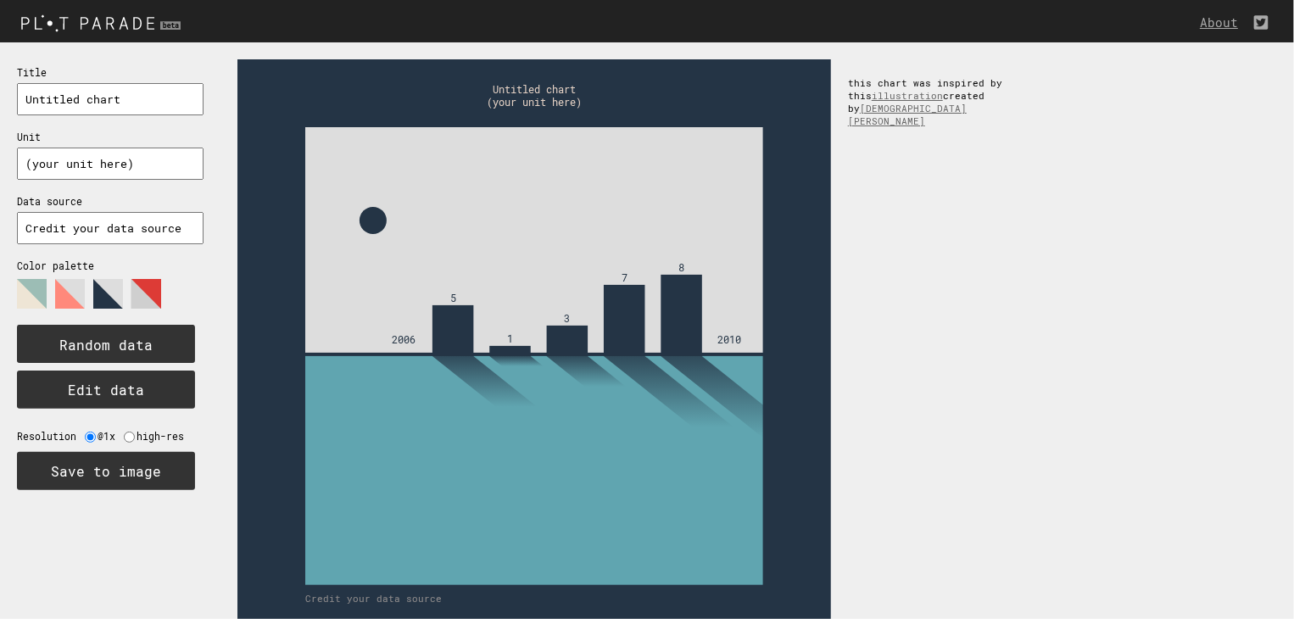
click at [40, 293] on polygon at bounding box center [32, 294] width 30 height 30
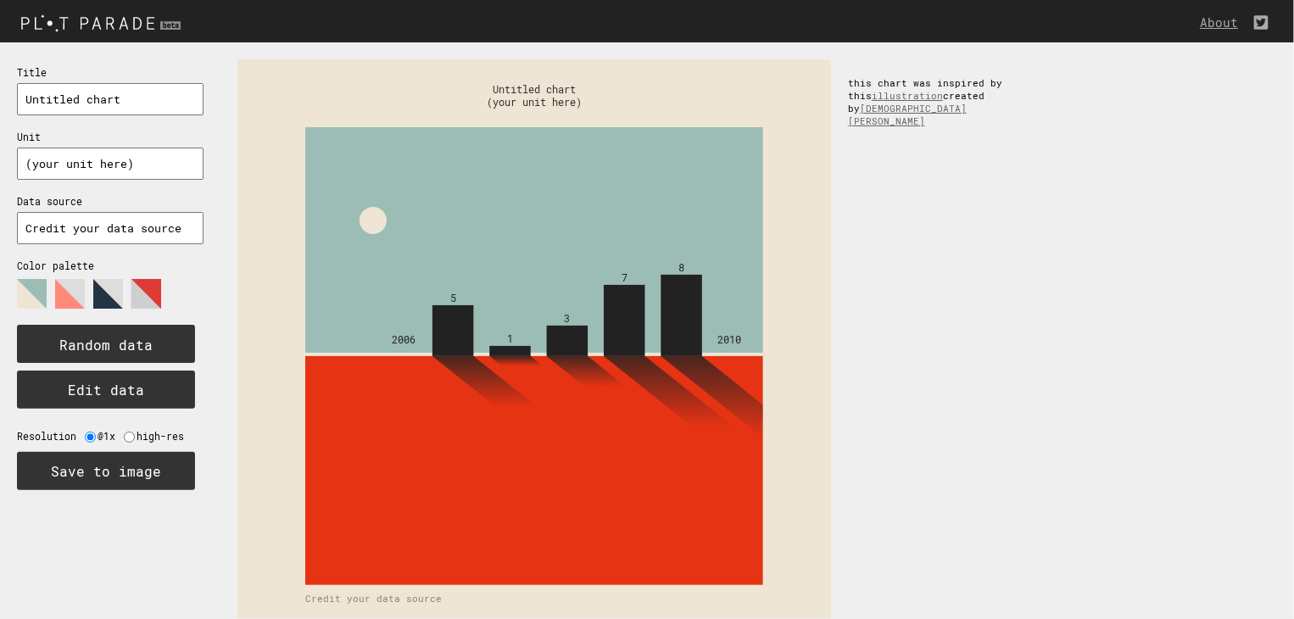
click at [109, 286] on polygon at bounding box center [108, 294] width 30 height 30
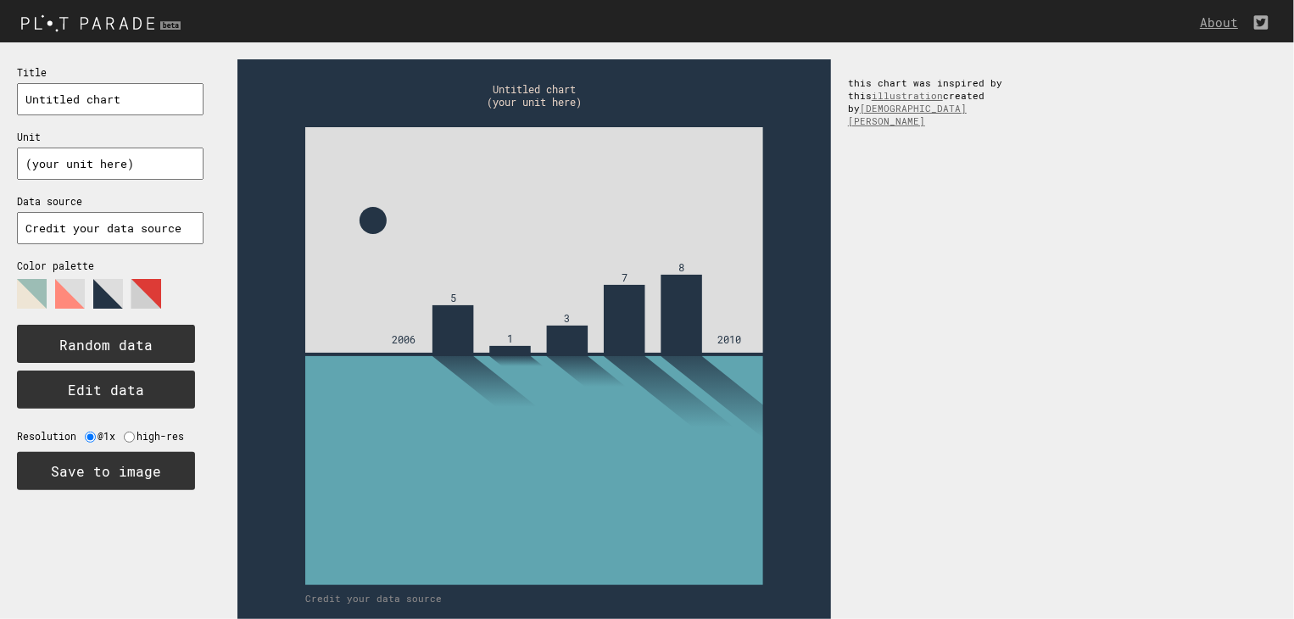
click at [139, 285] on polygon at bounding box center [146, 294] width 30 height 30
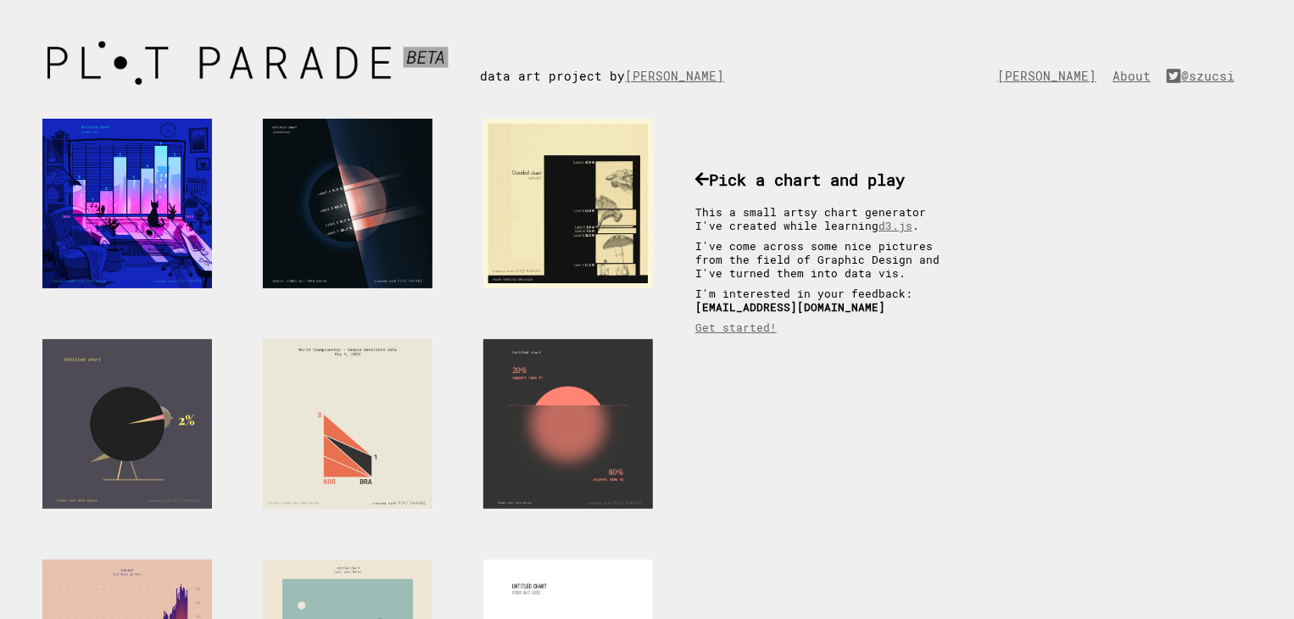
click at [124, 447] on div at bounding box center [127, 424] width 170 height 170
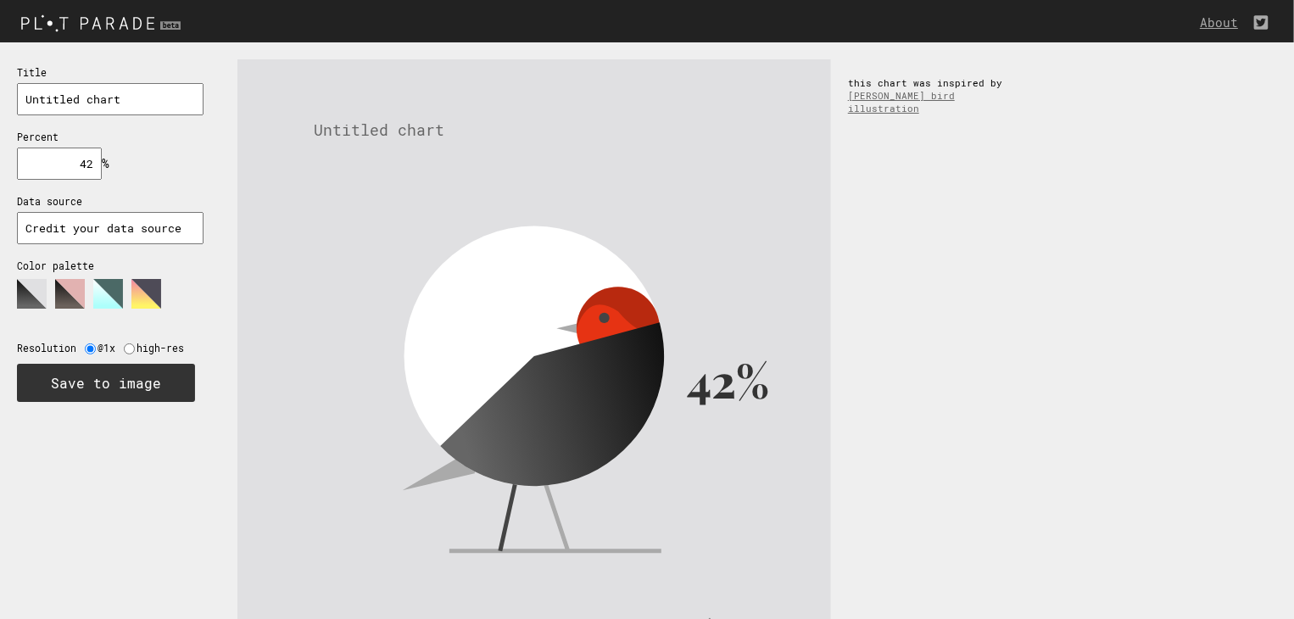
click at [32, 287] on polygon at bounding box center [32, 294] width 30 height 30
click at [36, 302] on polygon at bounding box center [32, 294] width 30 height 30
click at [69, 298] on polygon at bounding box center [70, 294] width 30 height 30
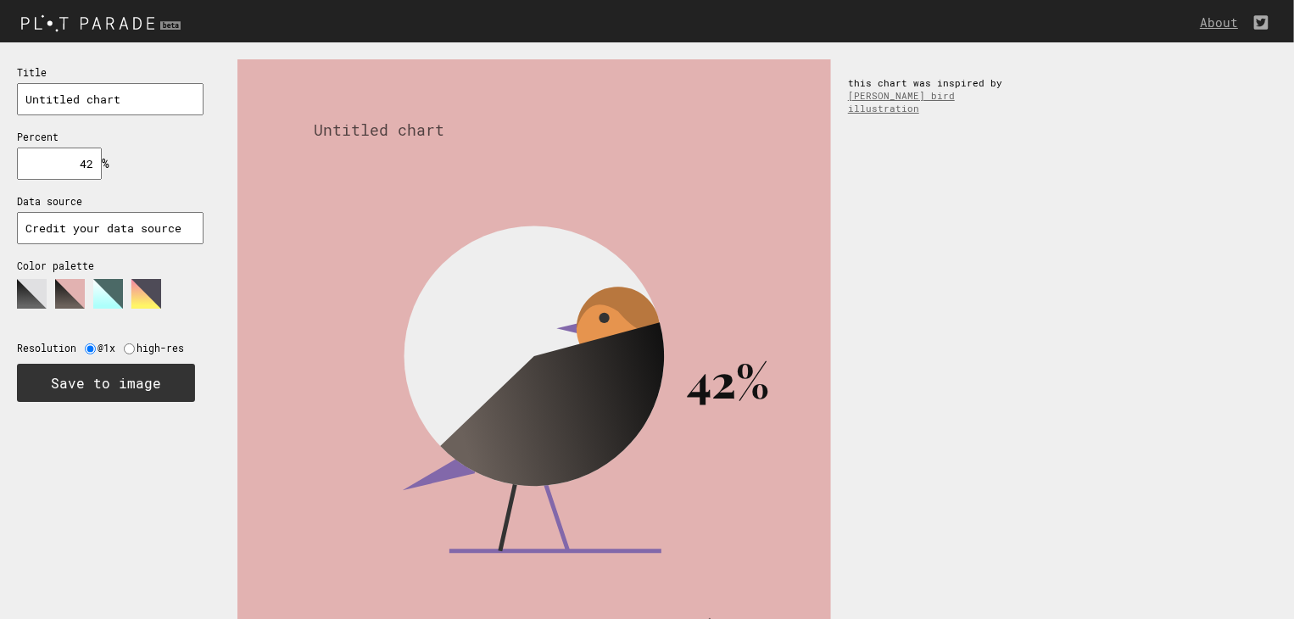
click at [102, 296] on polygon at bounding box center [108, 294] width 30 height 30
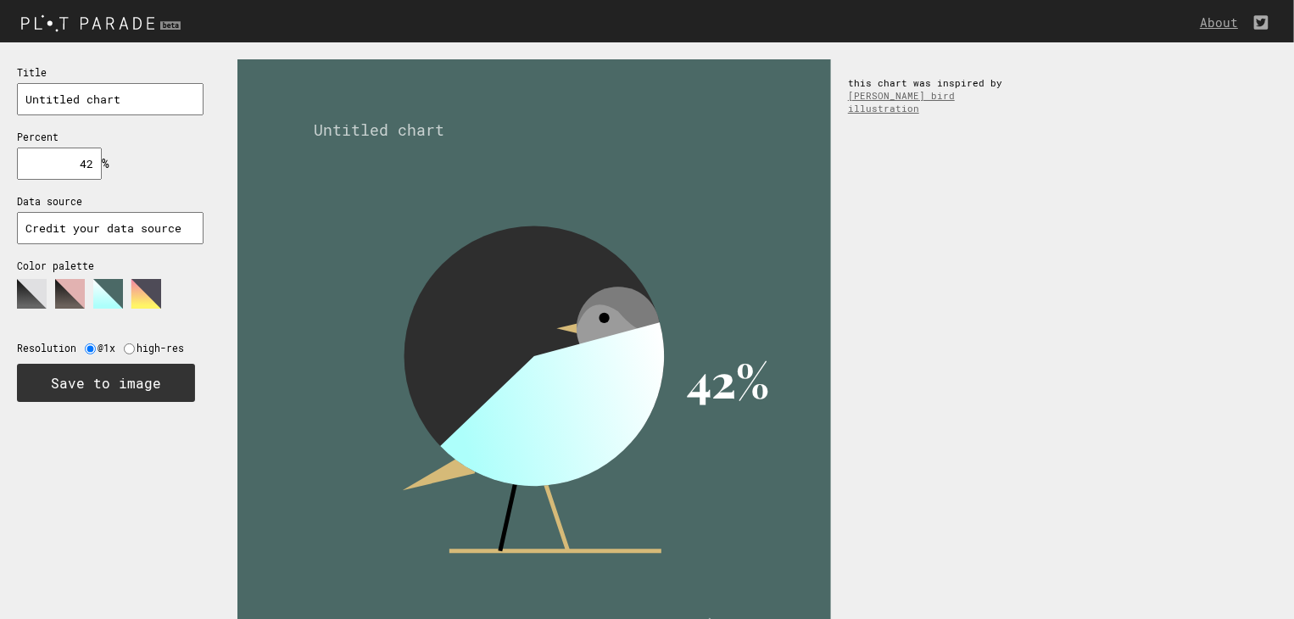
click at [144, 290] on polygon at bounding box center [146, 294] width 30 height 30
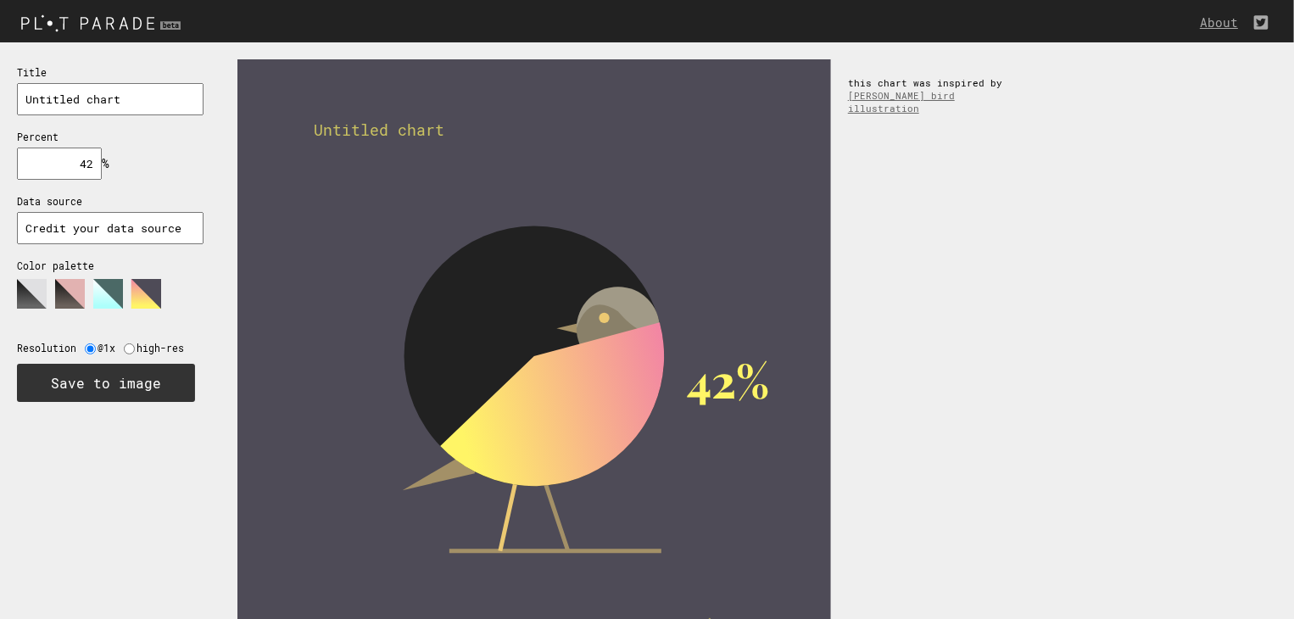
click at [165, 288] on icon at bounding box center [102, 300] width 170 height 42
click at [149, 293] on polygon at bounding box center [146, 294] width 30 height 30
click at [103, 294] on polygon at bounding box center [108, 294] width 30 height 30
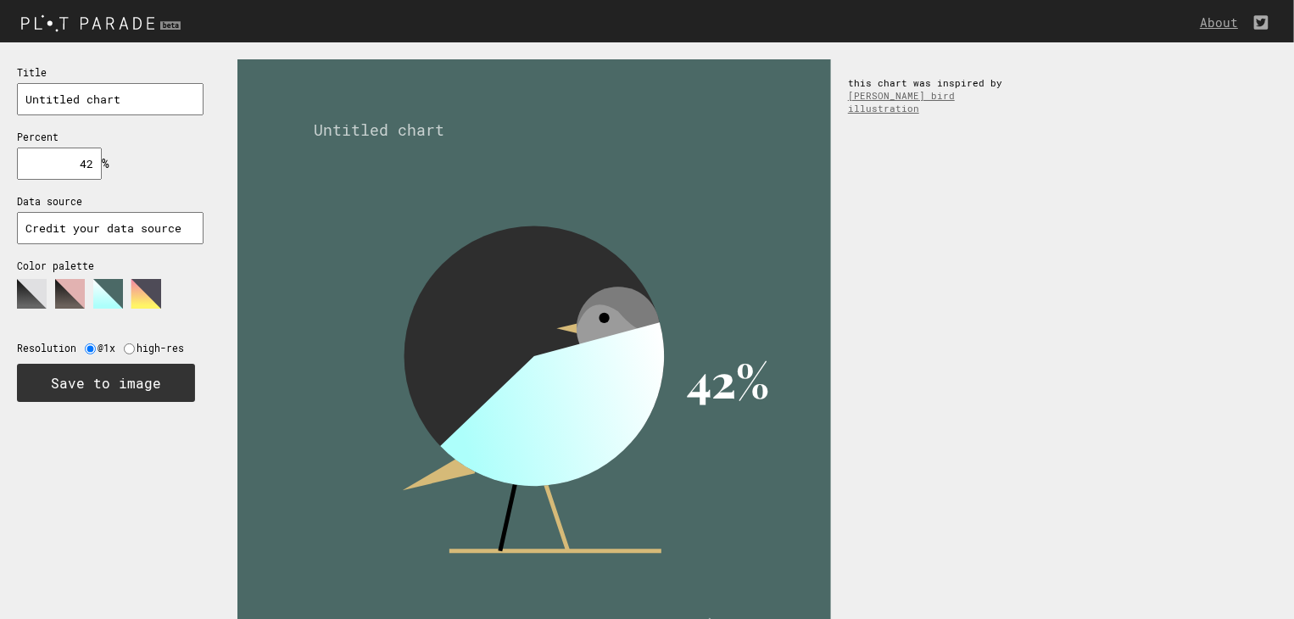
click at [59, 293] on polygon at bounding box center [70, 294] width 30 height 30
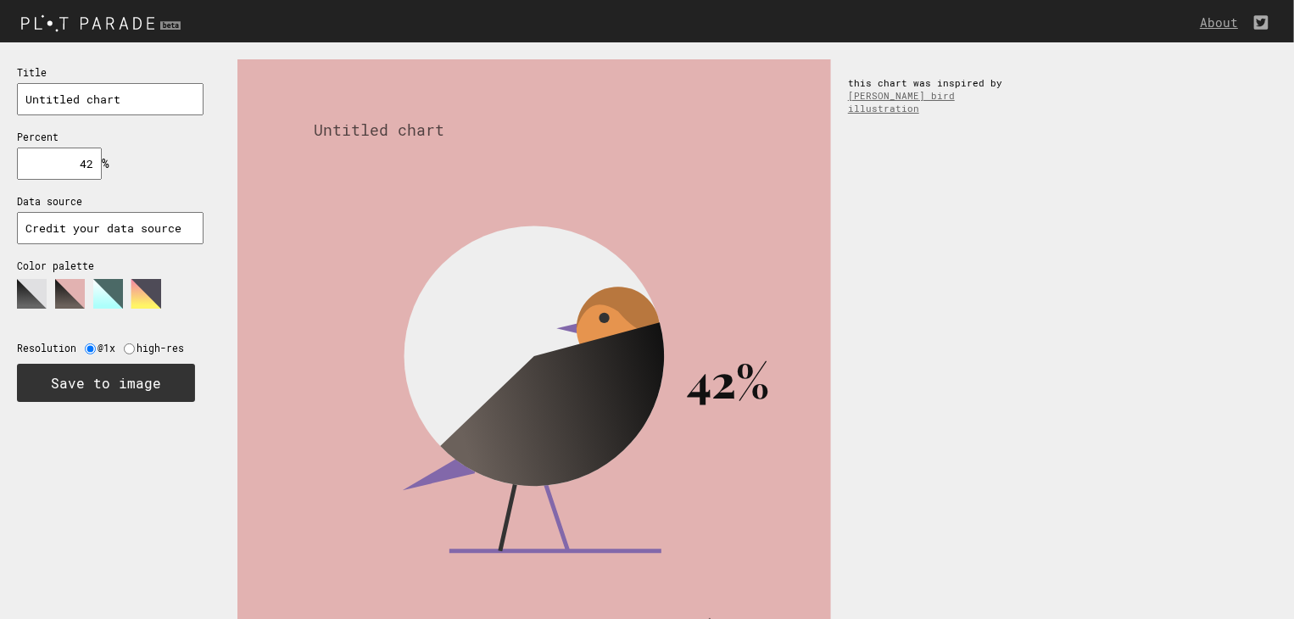
click at [7, 293] on div "Title Untitled chart Percent 42 % needs to be between 0% and 100% Data source C…" at bounding box center [110, 232] width 220 height 381
click at [0, 293] on div "Title Untitled chart Percent 42 % needs to be between 0% and 100% Data source C…" at bounding box center [110, 232] width 220 height 381
click at [11, 293] on div "Title Untitled chart Percent 42 % needs to be between 0% and 100% Data source C…" at bounding box center [110, 232] width 220 height 381
click at [52, 290] on icon at bounding box center [102, 300] width 170 height 42
click at [115, 287] on polygon at bounding box center [108, 294] width 30 height 30
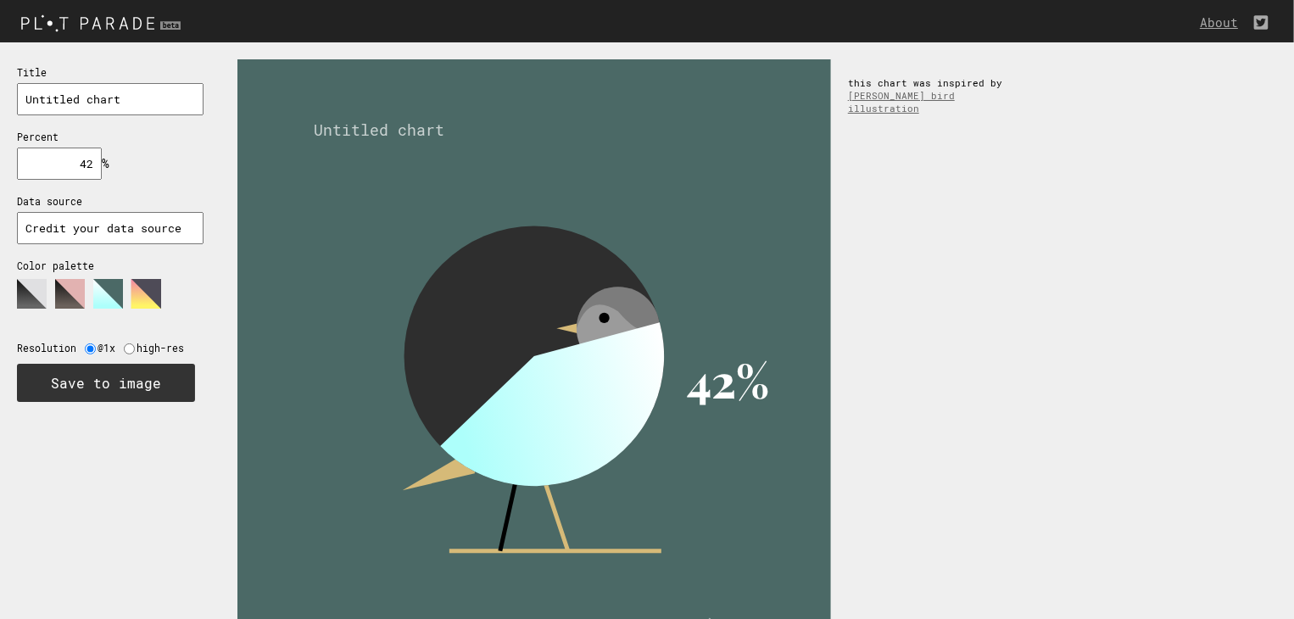
drag, startPoint x: 623, startPoint y: 340, endPoint x: 557, endPoint y: 369, distance: 72.2
click at [556, 376] on icon at bounding box center [559, 416] width 270 height 189
drag, startPoint x: 627, startPoint y: 303, endPoint x: 553, endPoint y: 228, distance: 104.9
click at [599, 273] on icon at bounding box center [525, 324] width 301 height 254
drag, startPoint x: 98, startPoint y: 160, endPoint x: 21, endPoint y: 165, distance: 77.3
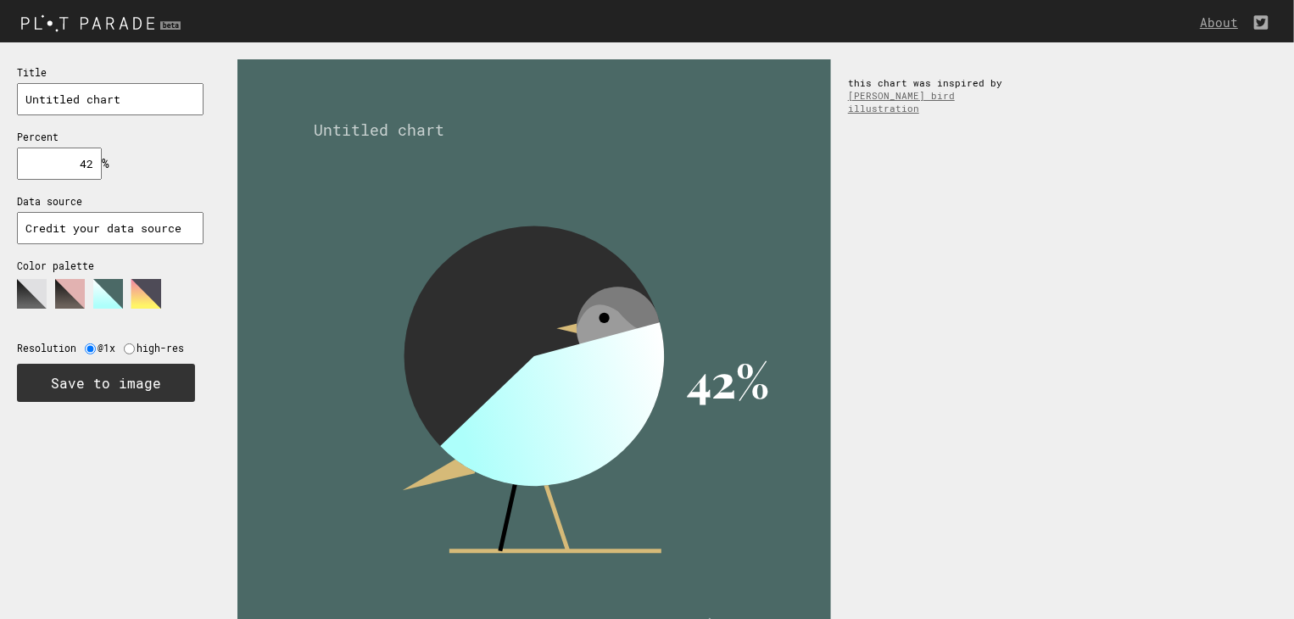
click at [21, 166] on input "42" at bounding box center [59, 164] width 85 height 32
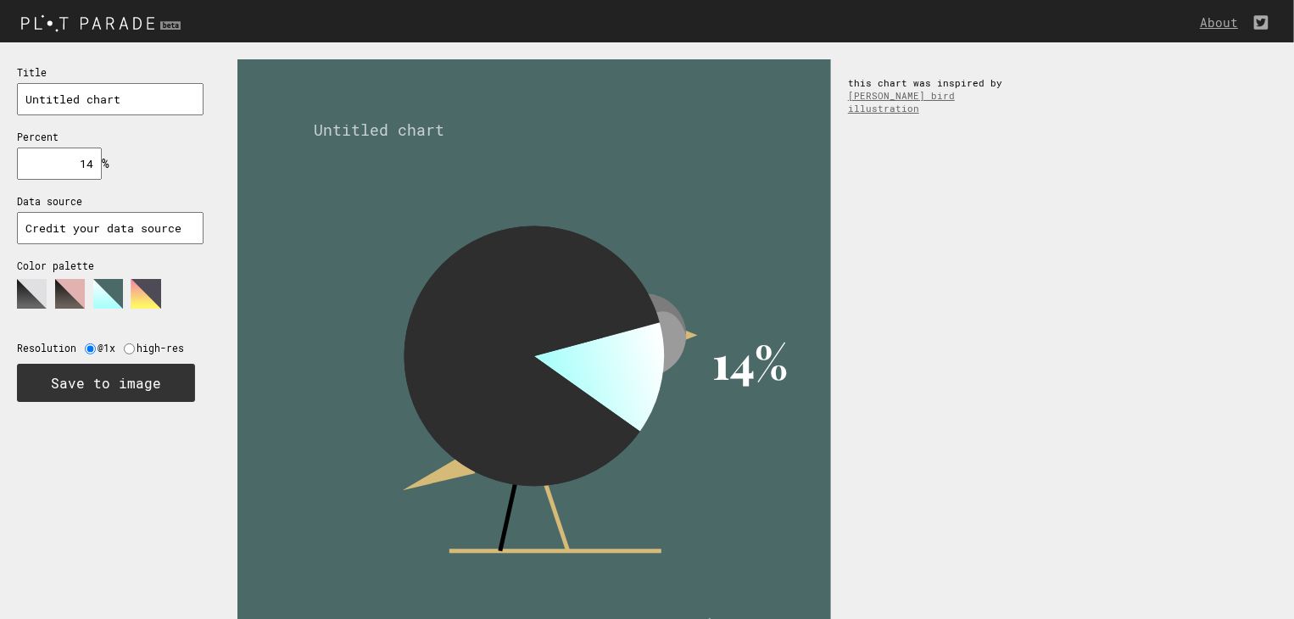
type input "1"
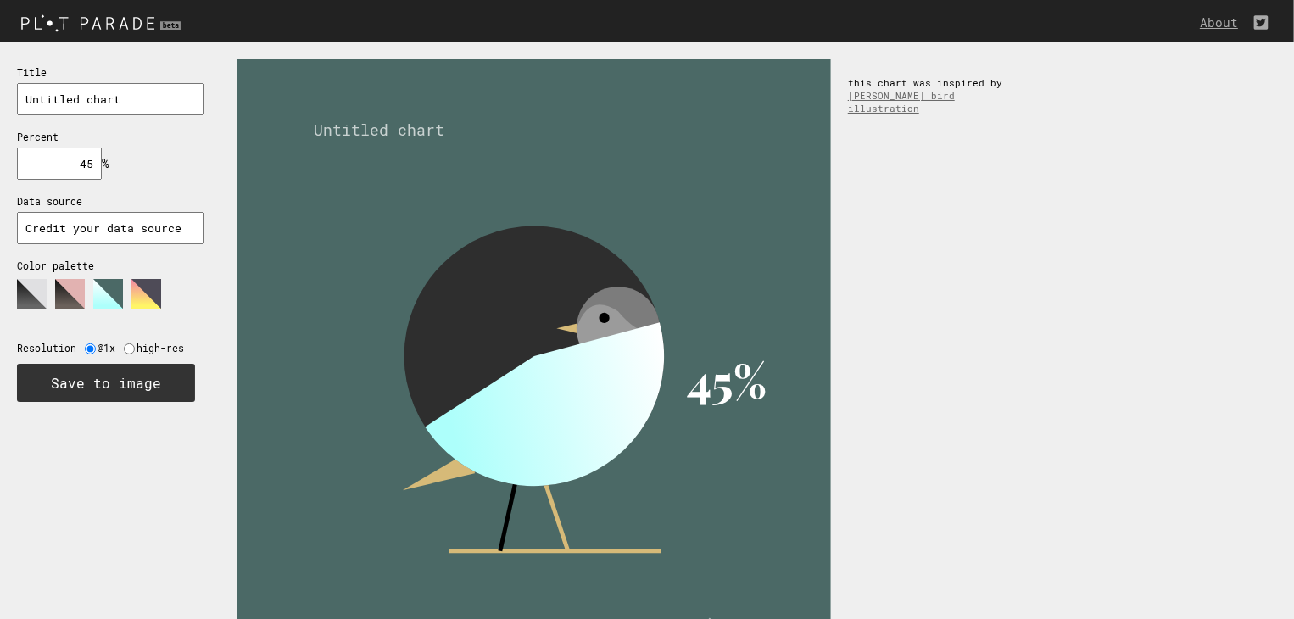
type input "4"
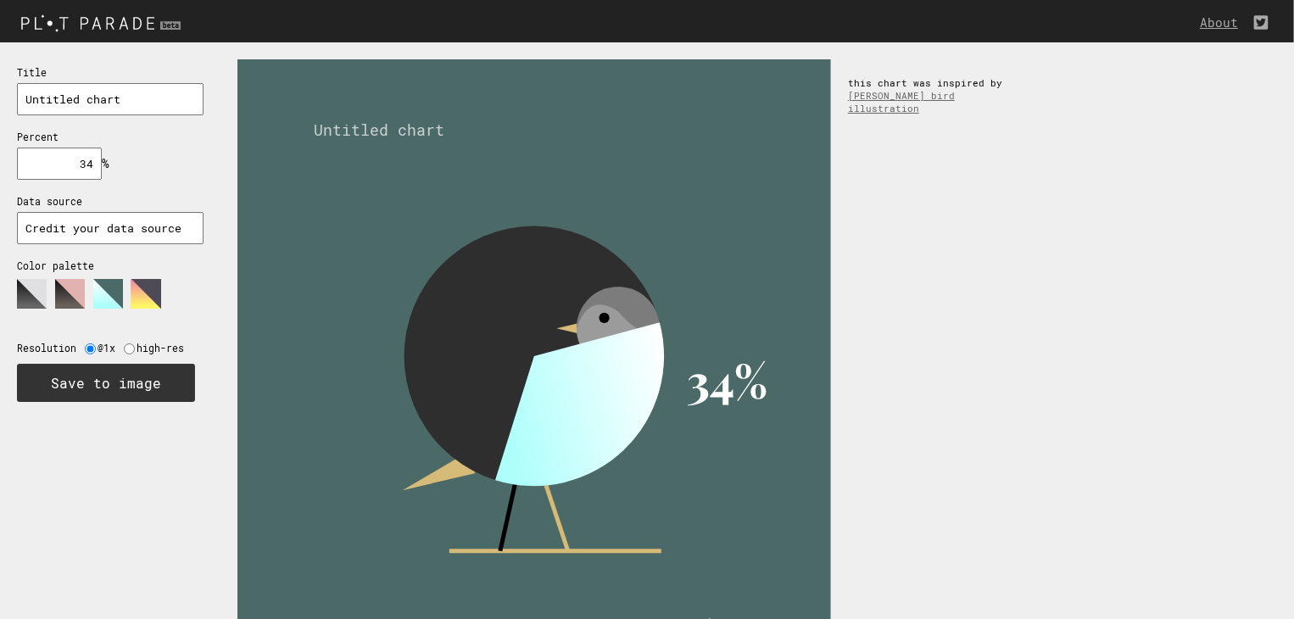
type input "3"
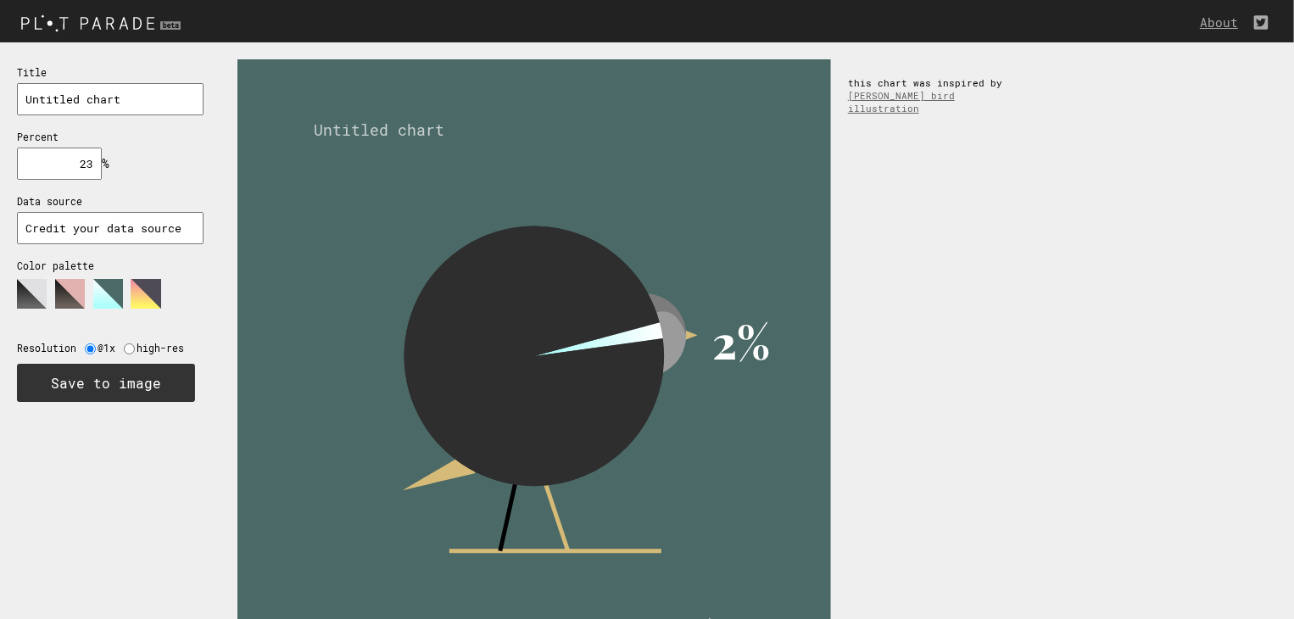
type input "2"
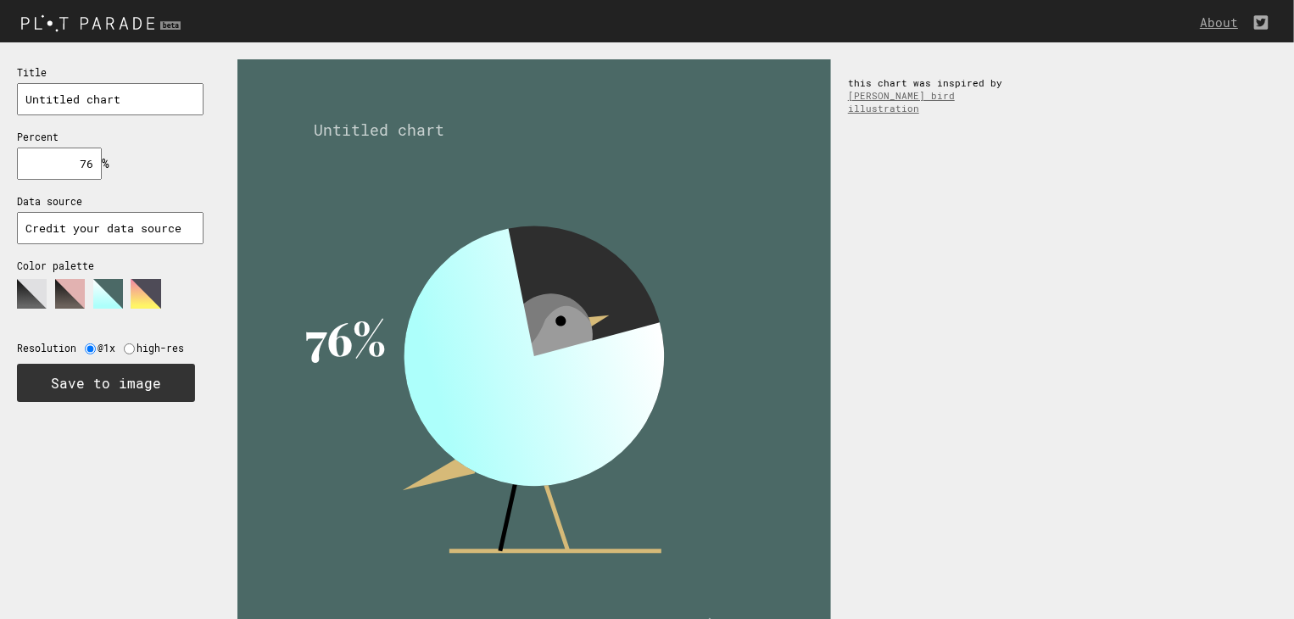
type input "7"
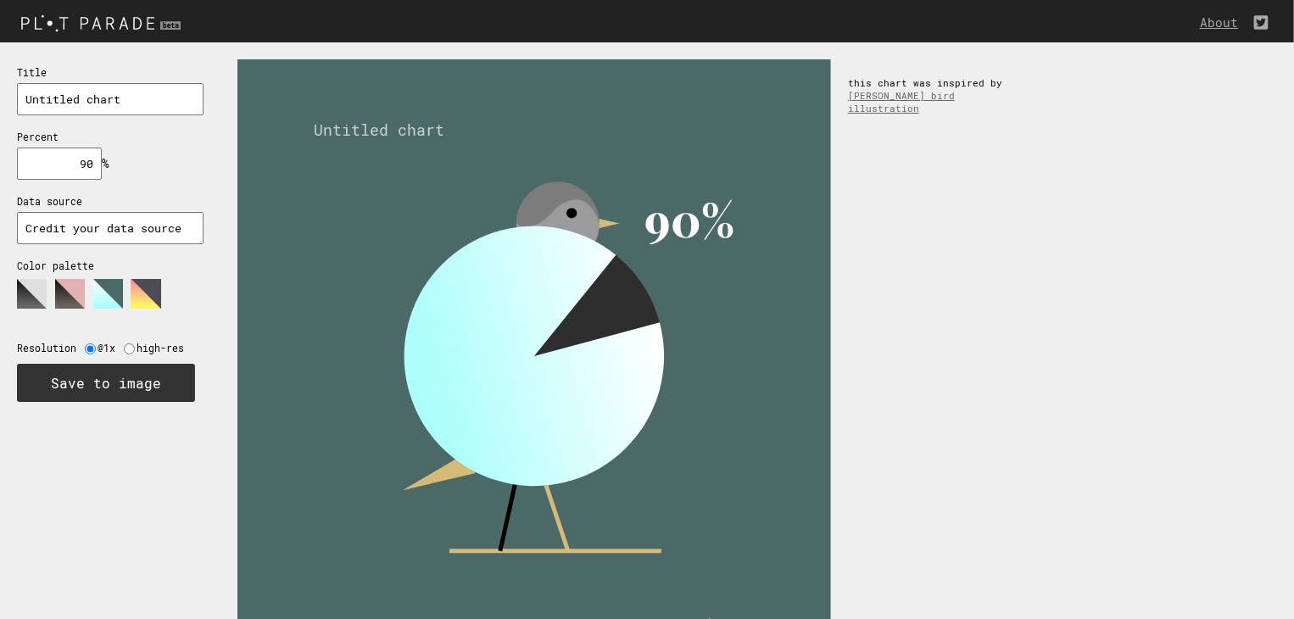
type input "9"
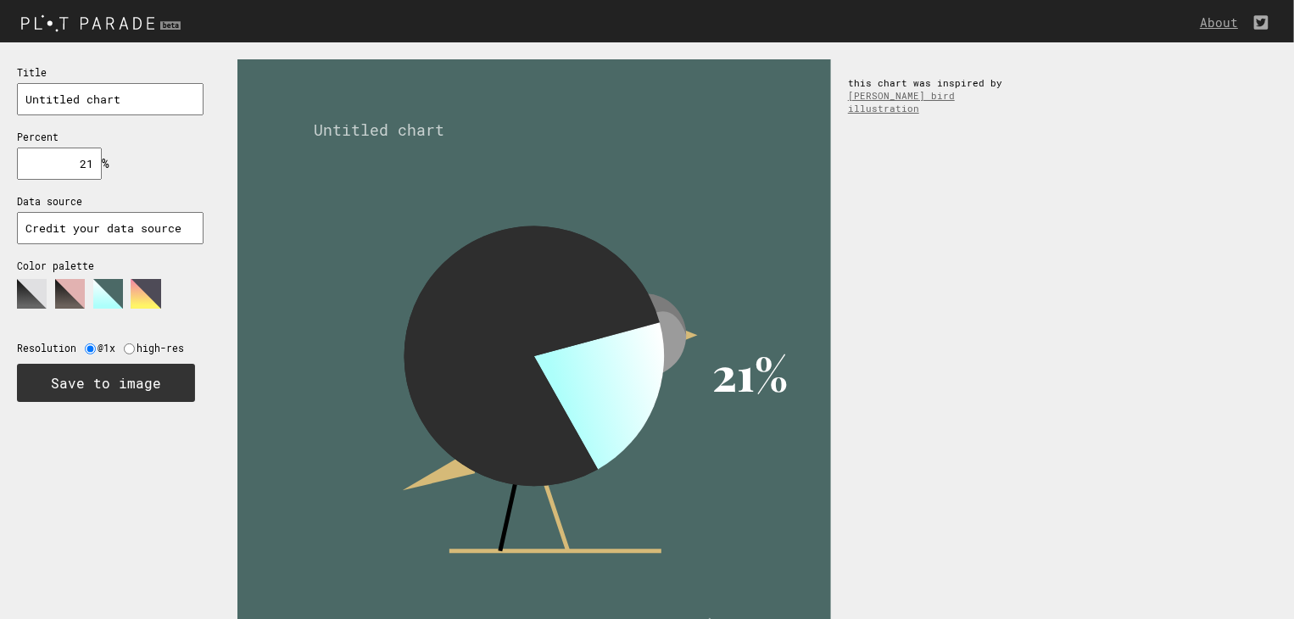
type input "2"
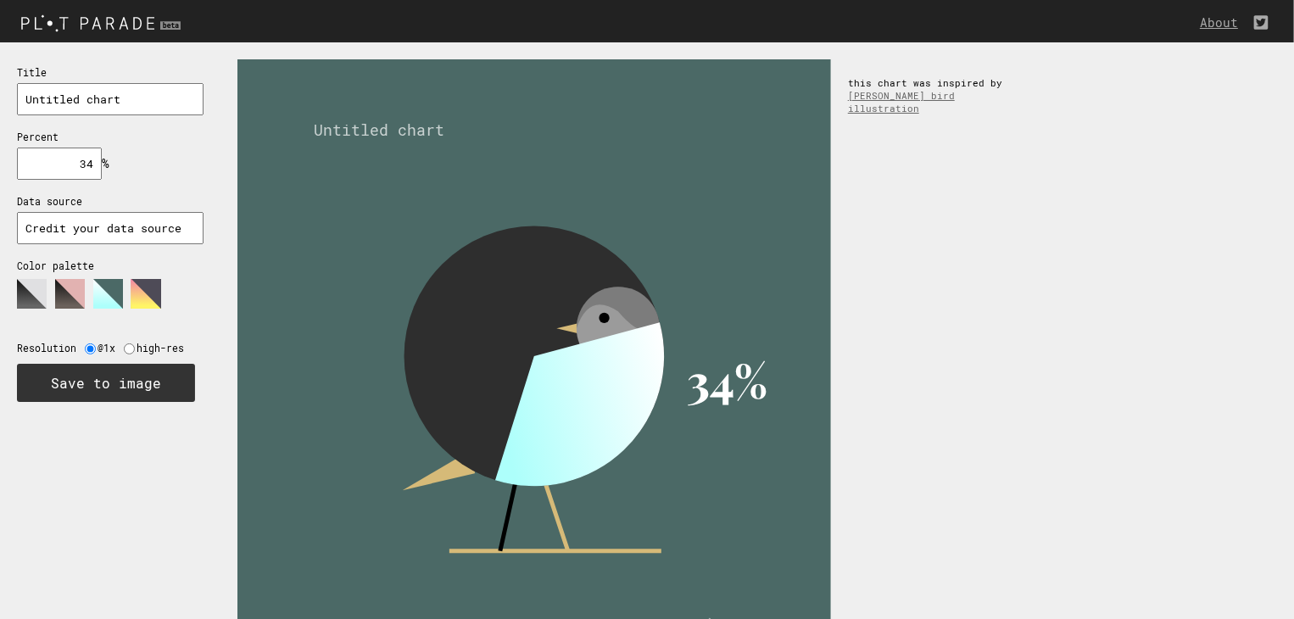
type input "3"
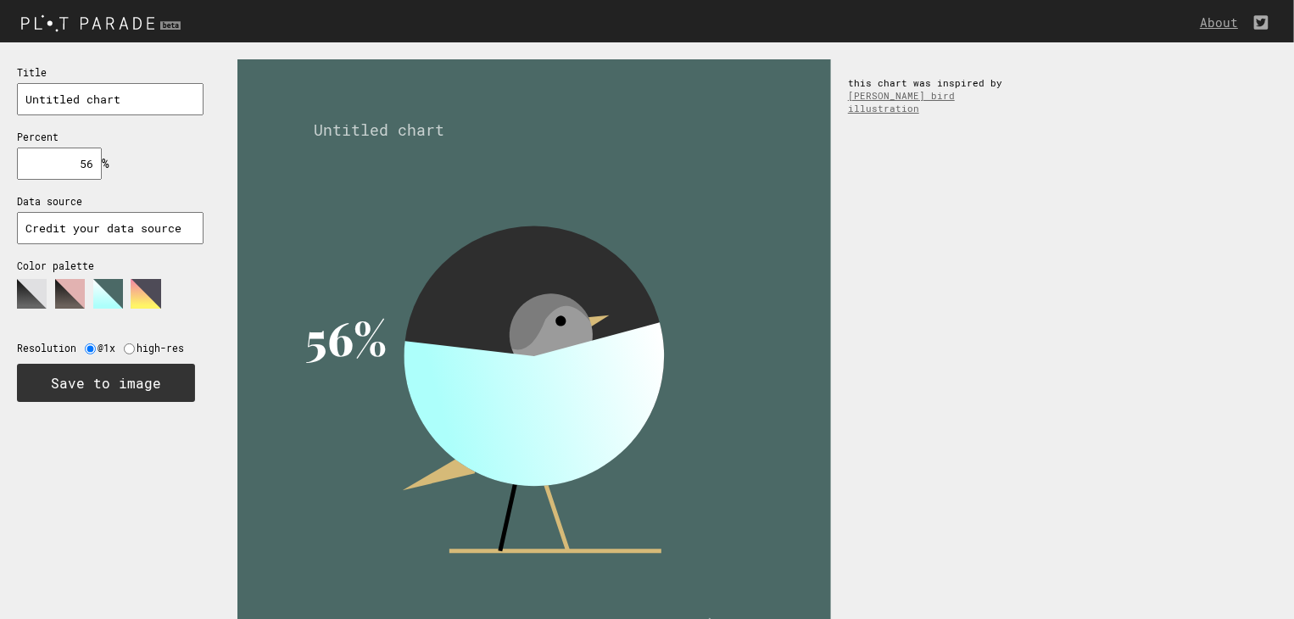
type input "5"
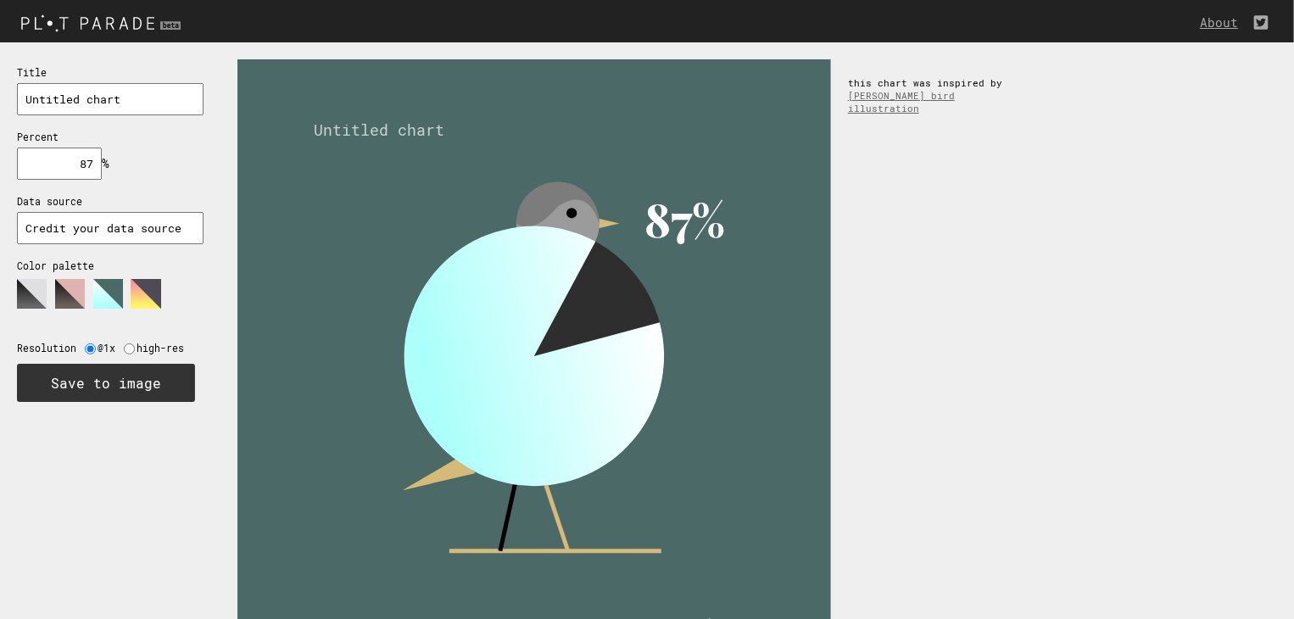
type input "8"
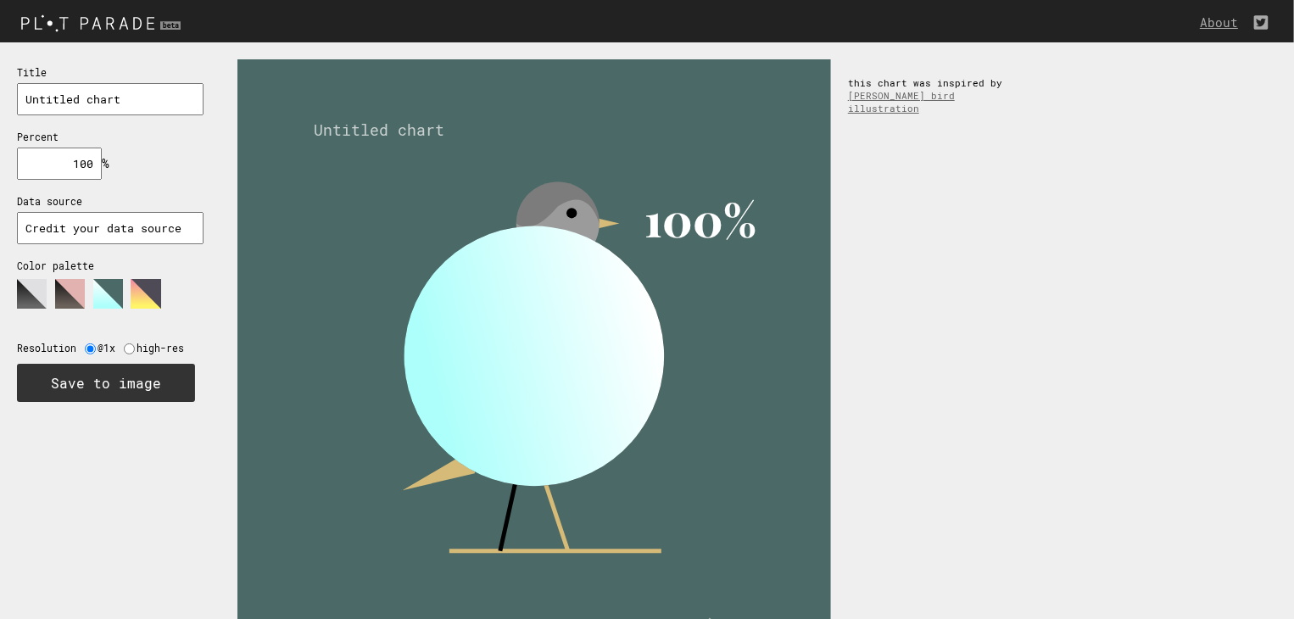
type input "100"
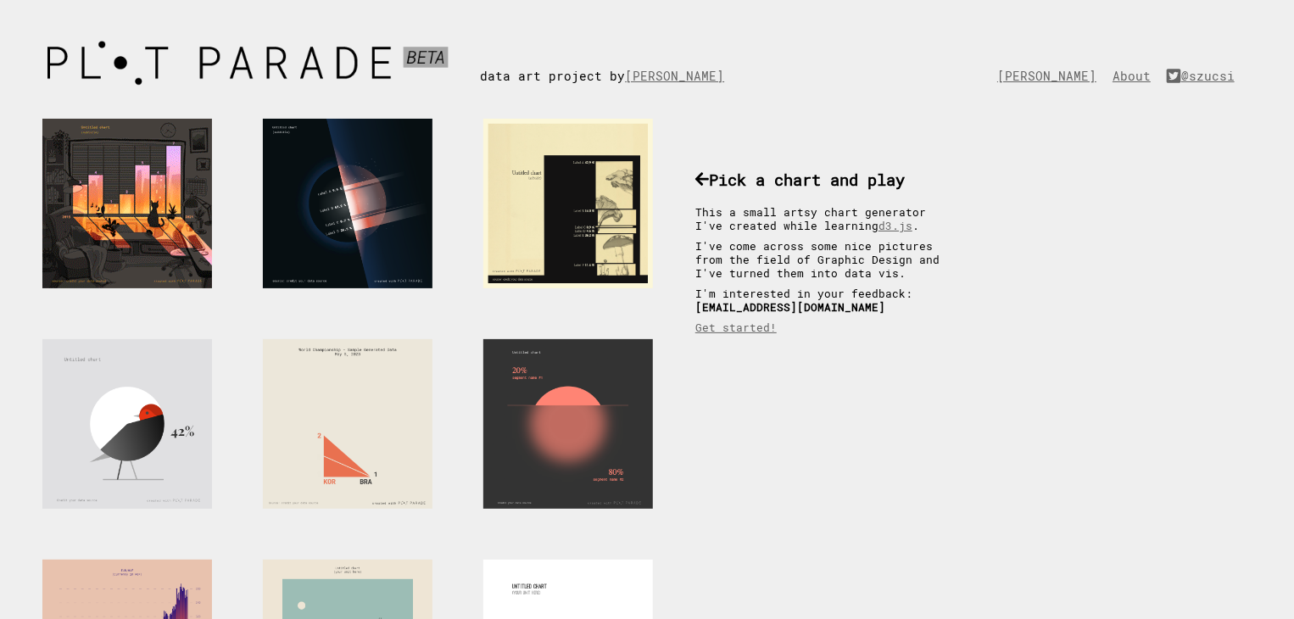
click at [151, 206] on div at bounding box center [127, 204] width 170 height 170
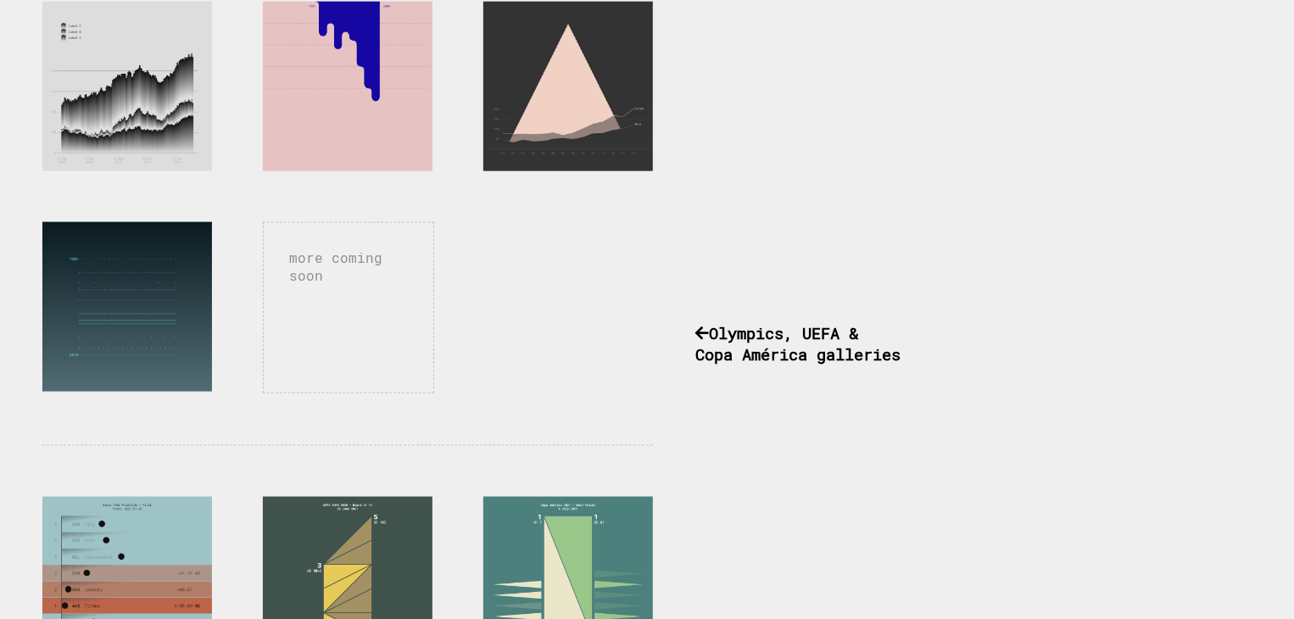
scroll to position [1018, 0]
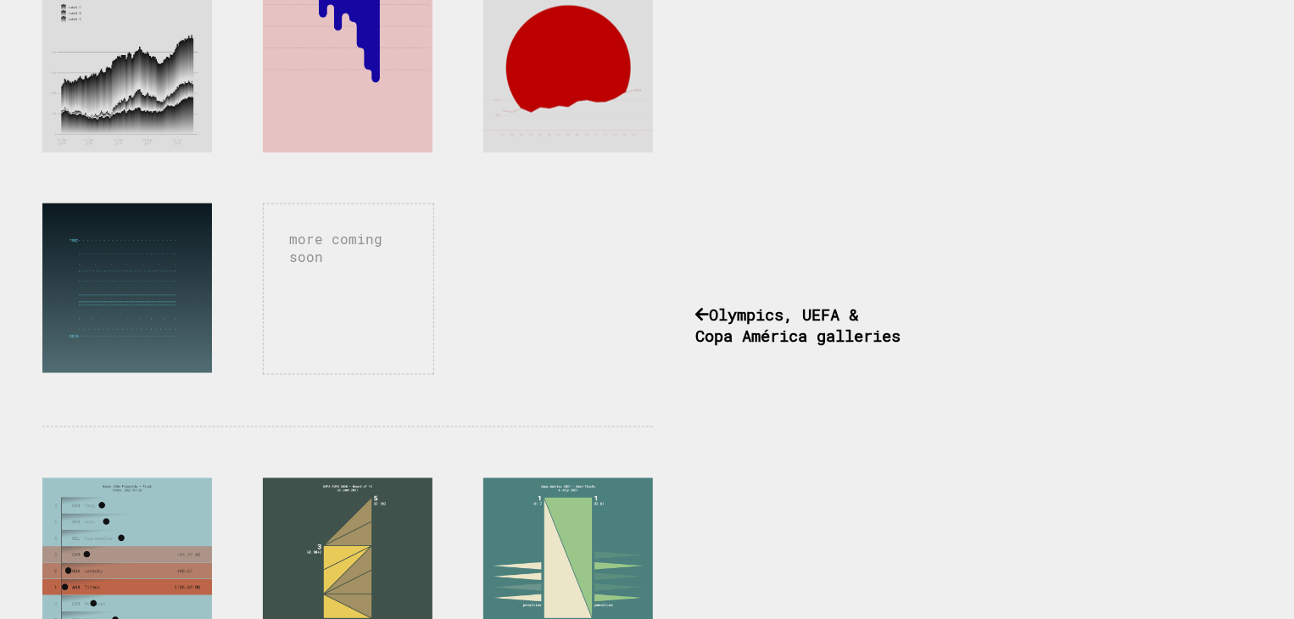
click at [562, 69] on div at bounding box center [568, 68] width 170 height 170
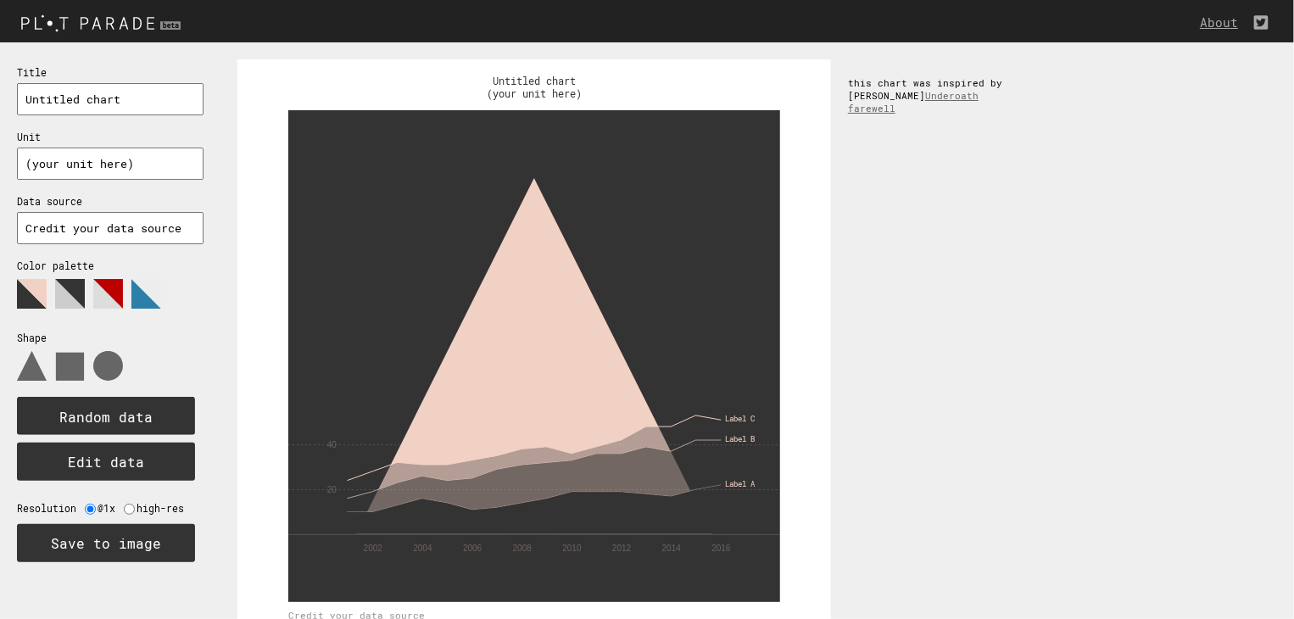
drag, startPoint x: 67, startPoint y: 366, endPoint x: 47, endPoint y: 371, distance: 20.0
click at [68, 366] on use at bounding box center [70, 367] width 28 height 28
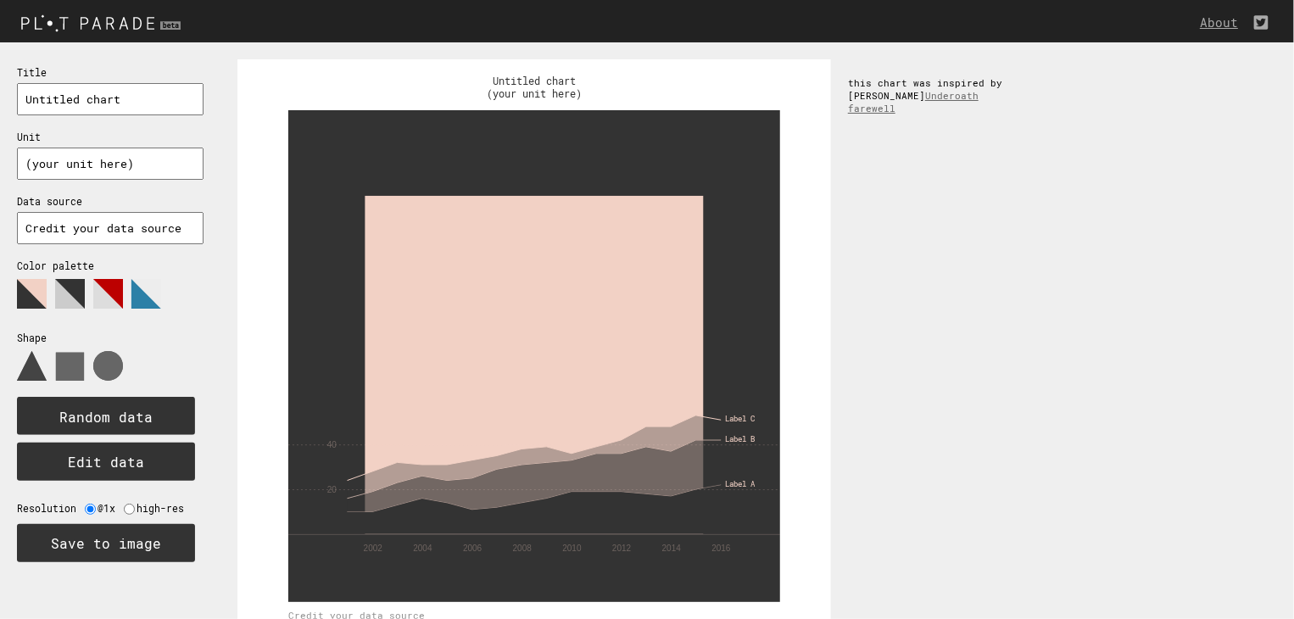
click at [35, 371] on use at bounding box center [32, 366] width 30 height 30
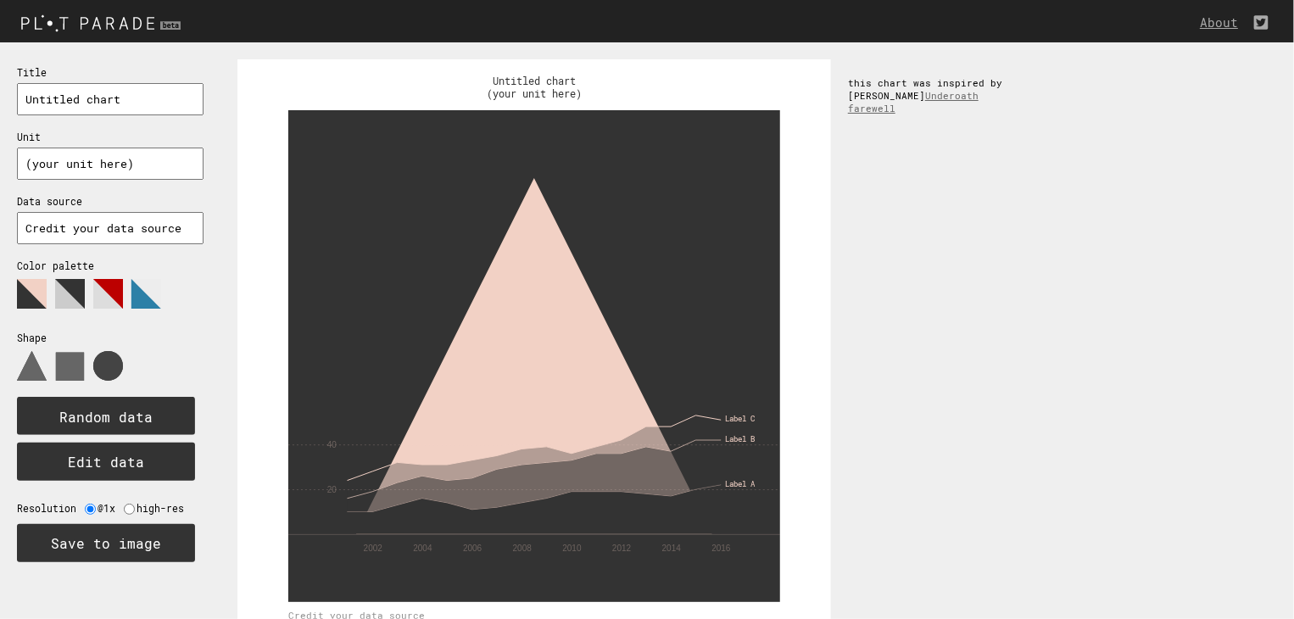
click at [111, 372] on use at bounding box center [108, 366] width 30 height 30
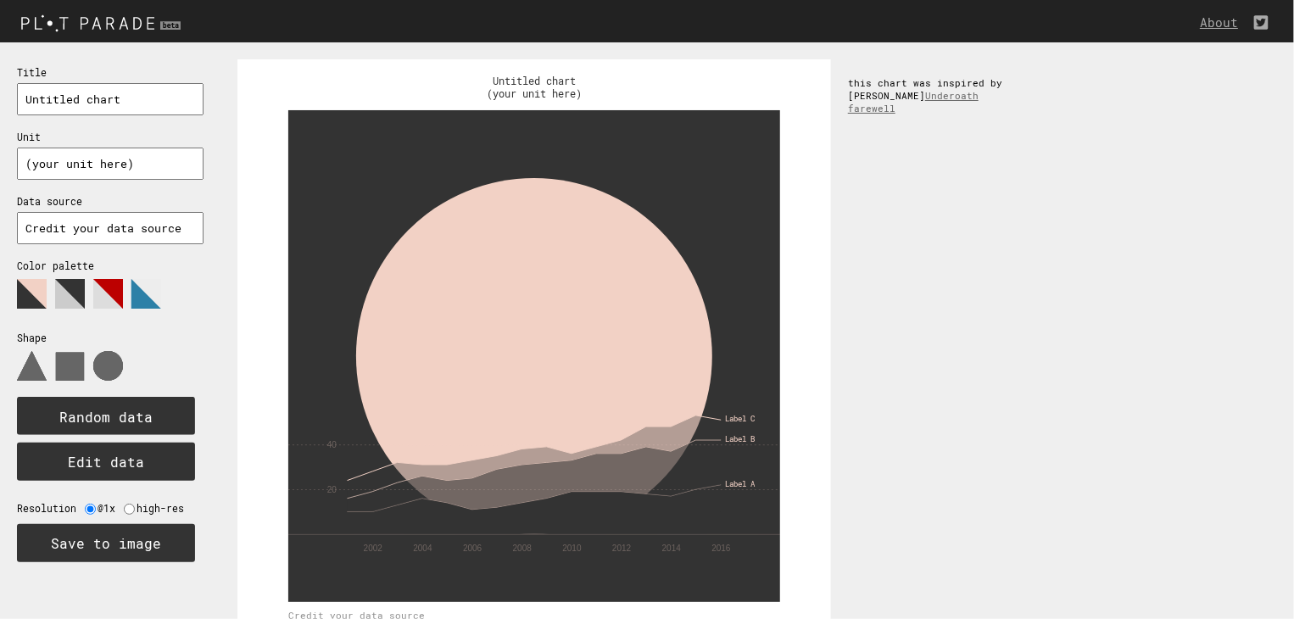
click at [81, 286] on polygon at bounding box center [70, 294] width 30 height 30
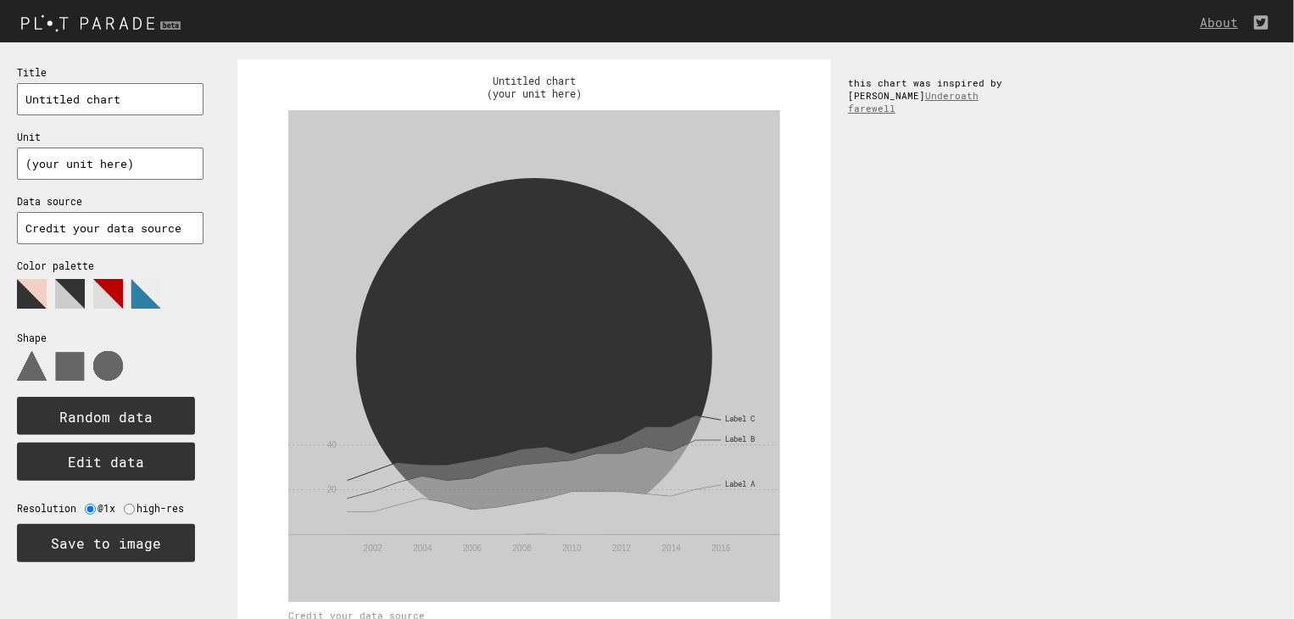
click at [110, 287] on polygon at bounding box center [108, 294] width 30 height 30
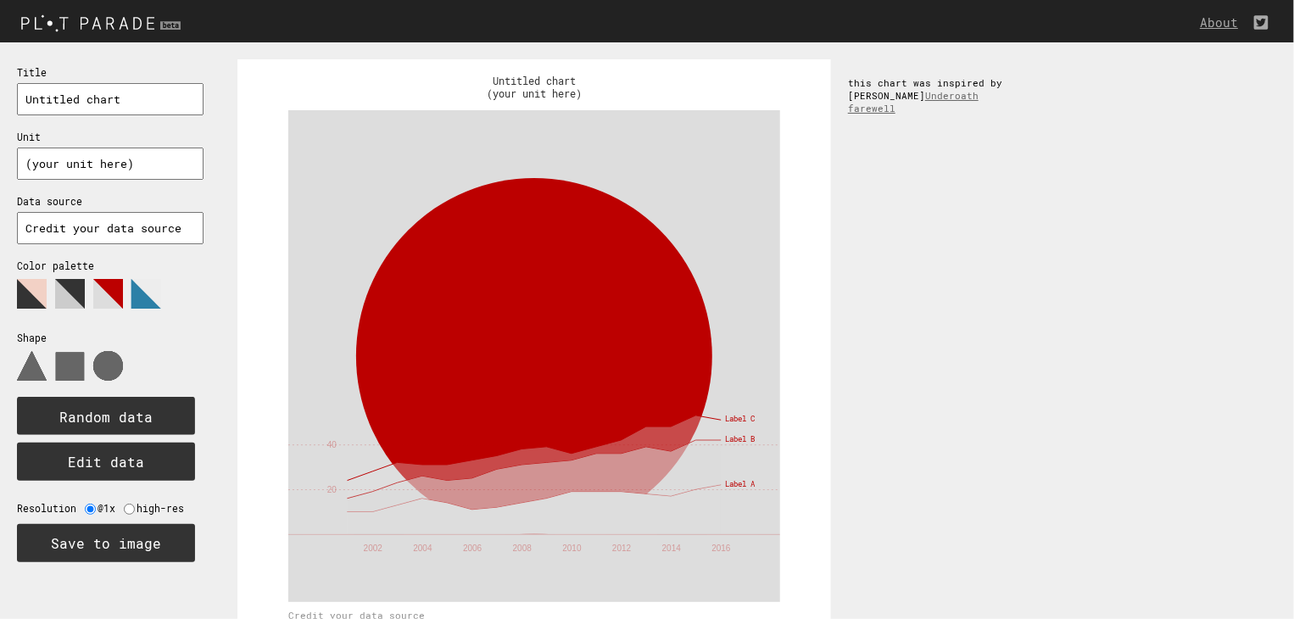
click at [137, 290] on polygon at bounding box center [146, 294] width 30 height 30
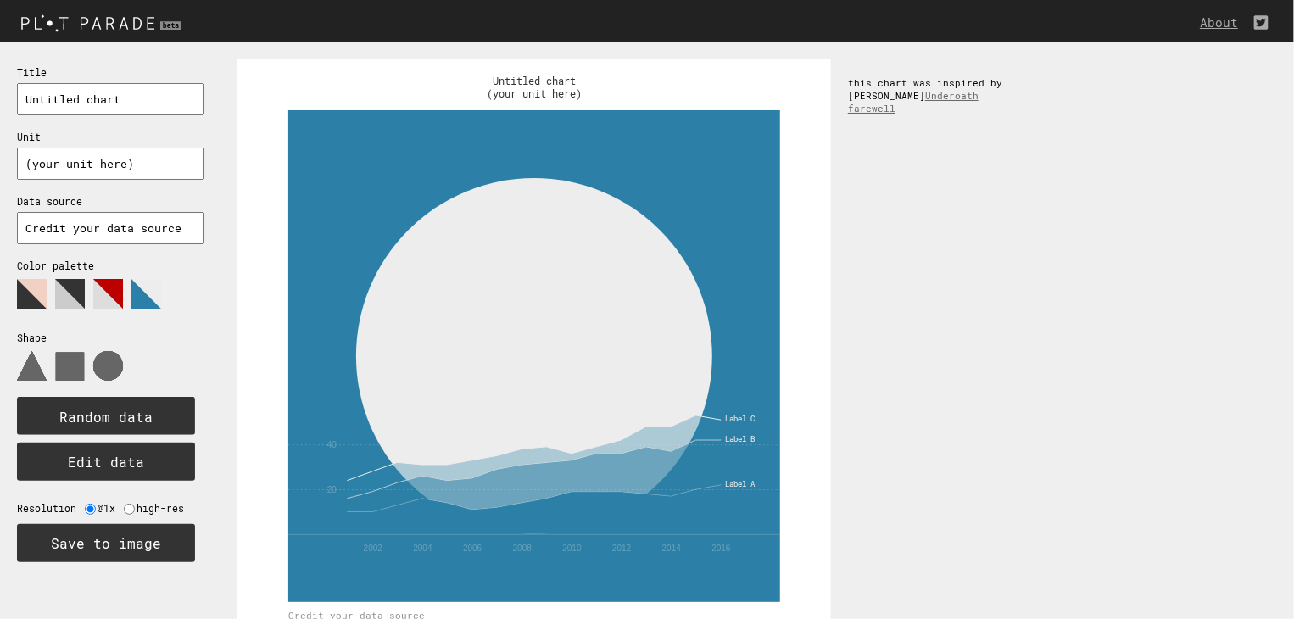
click at [36, 279] on icon at bounding box center [102, 300] width 170 height 42
click at [20, 285] on polygon at bounding box center [32, 294] width 30 height 30
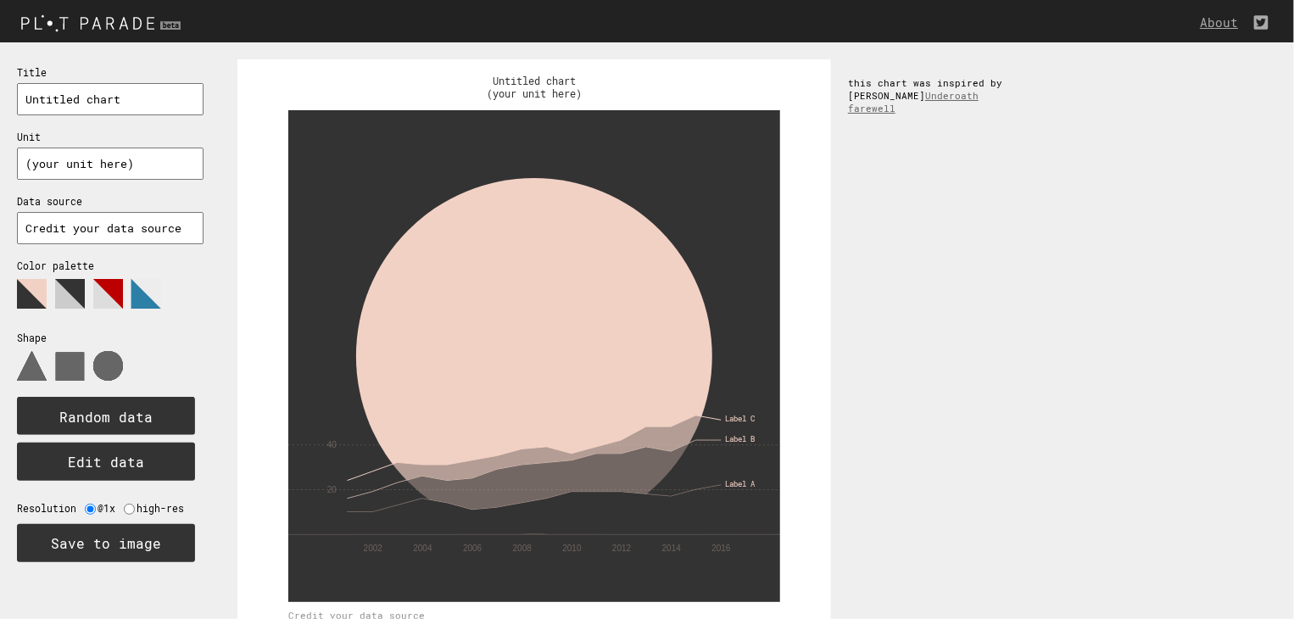
click at [85, 403] on rect at bounding box center [106, 416] width 178 height 38
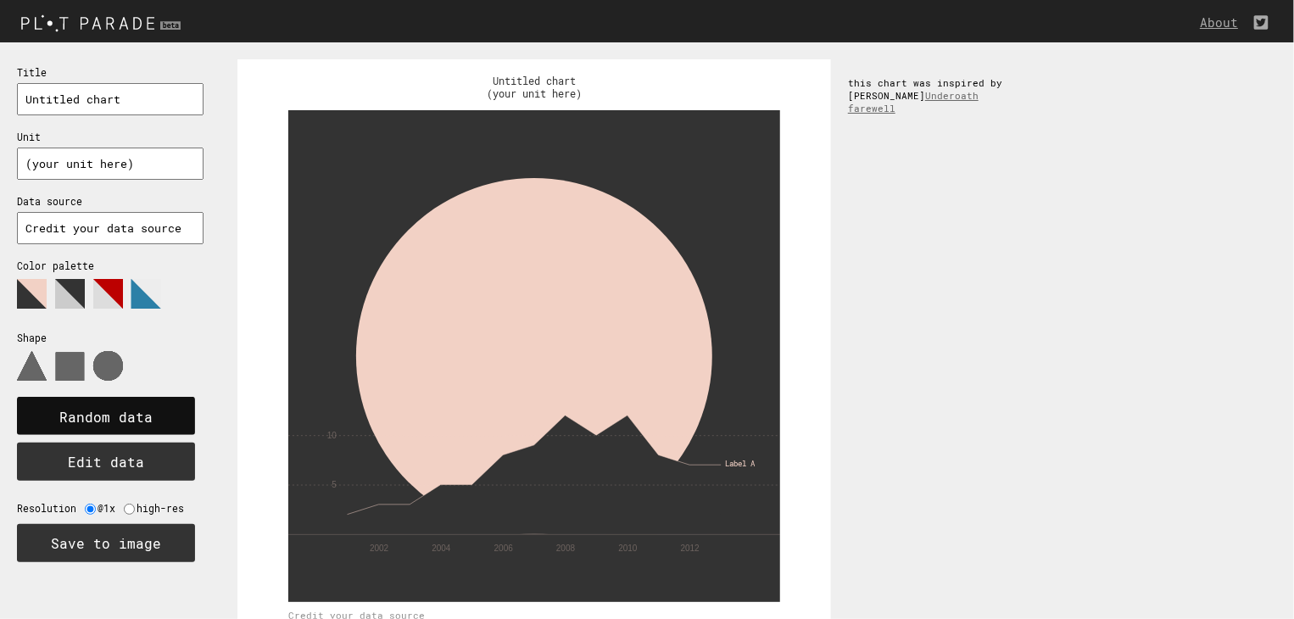
click at [89, 411] on text "Random data" at bounding box center [105, 418] width 93 height 18
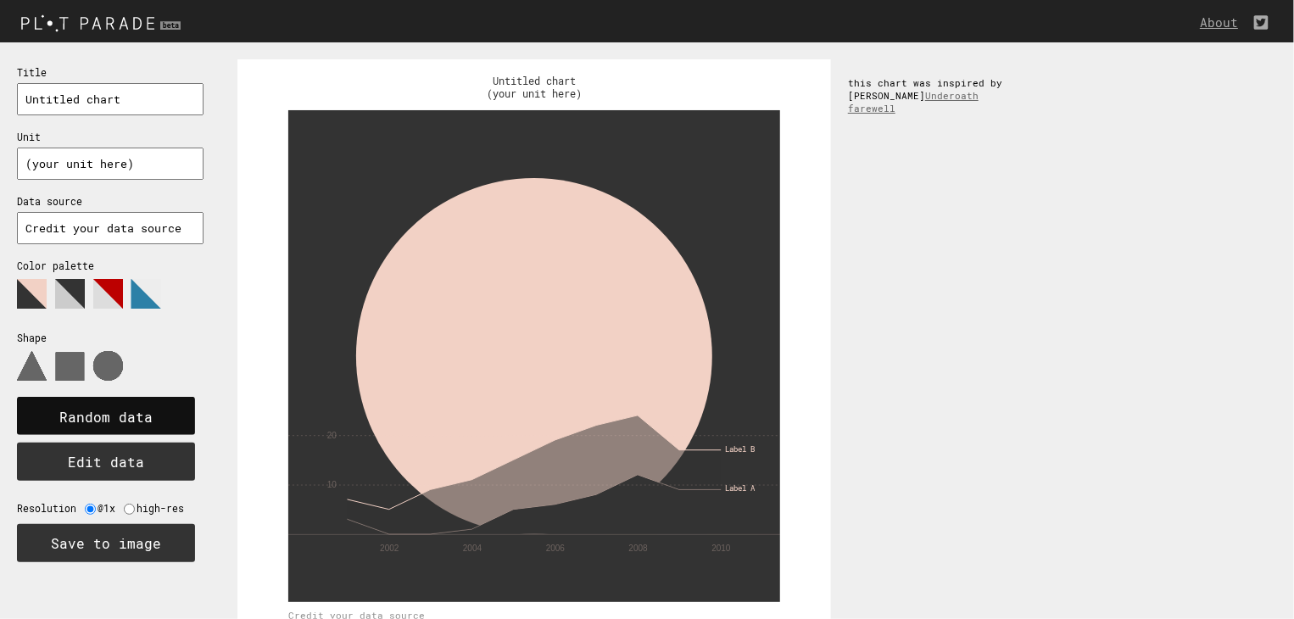
click at [92, 417] on text "Random data" at bounding box center [105, 418] width 93 height 18
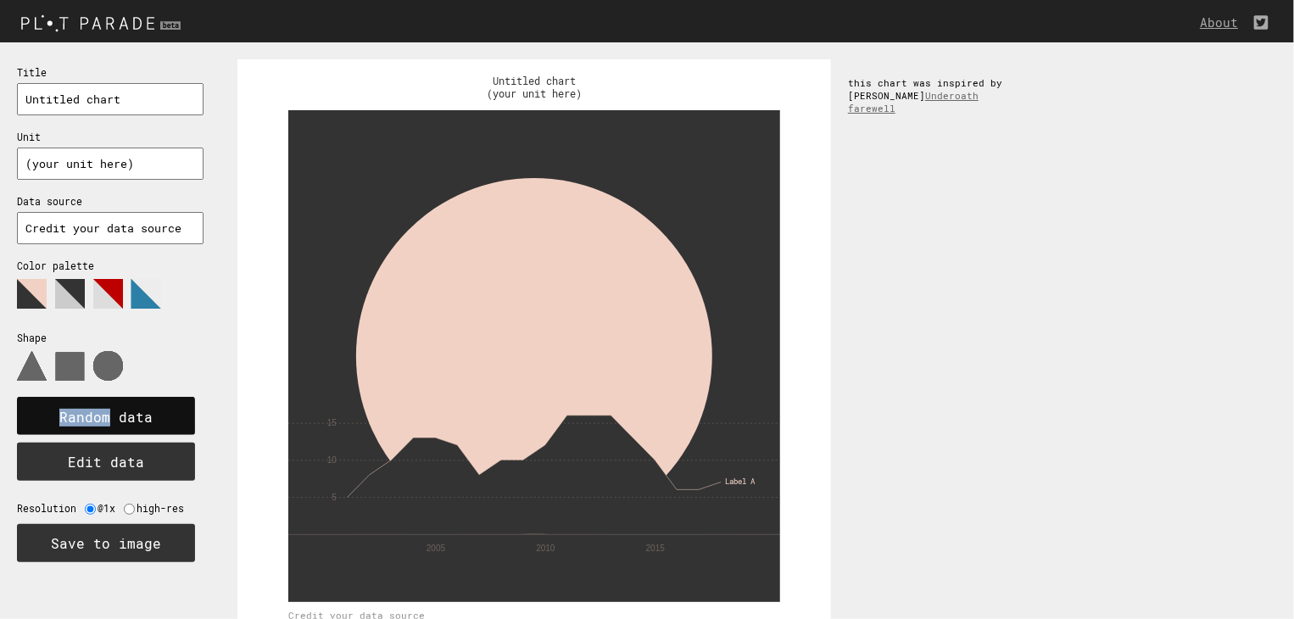
click at [92, 418] on text "Random data" at bounding box center [105, 418] width 93 height 18
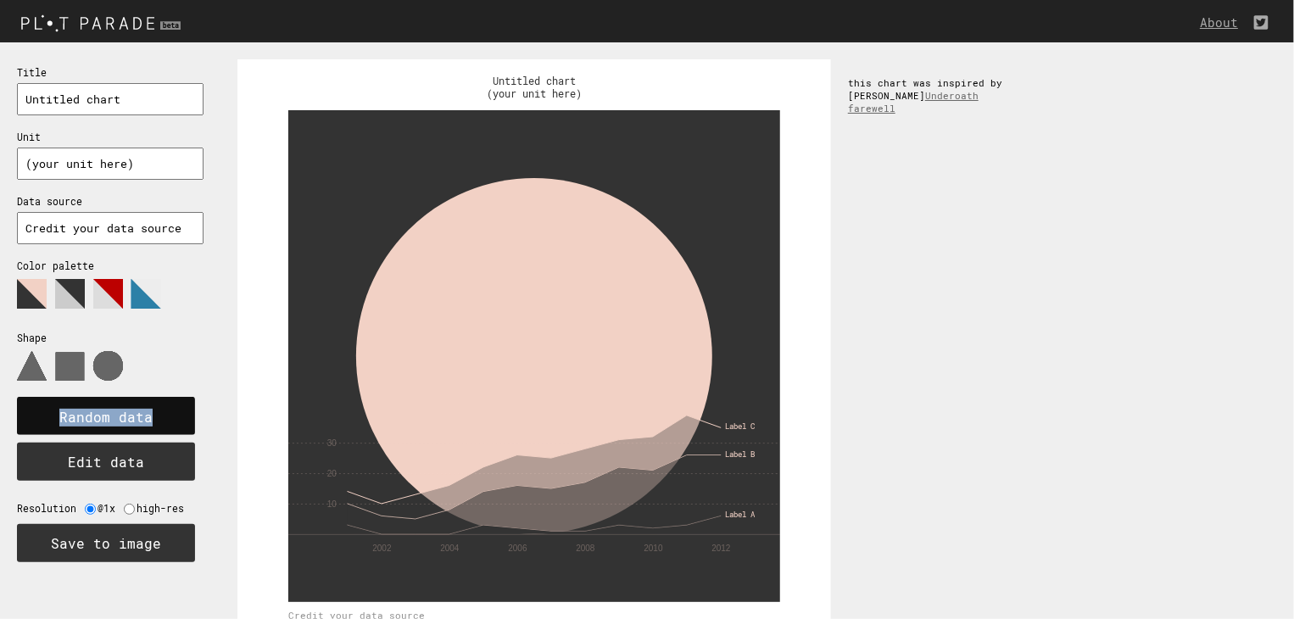
click at [92, 418] on text "Random data" at bounding box center [105, 418] width 93 height 18
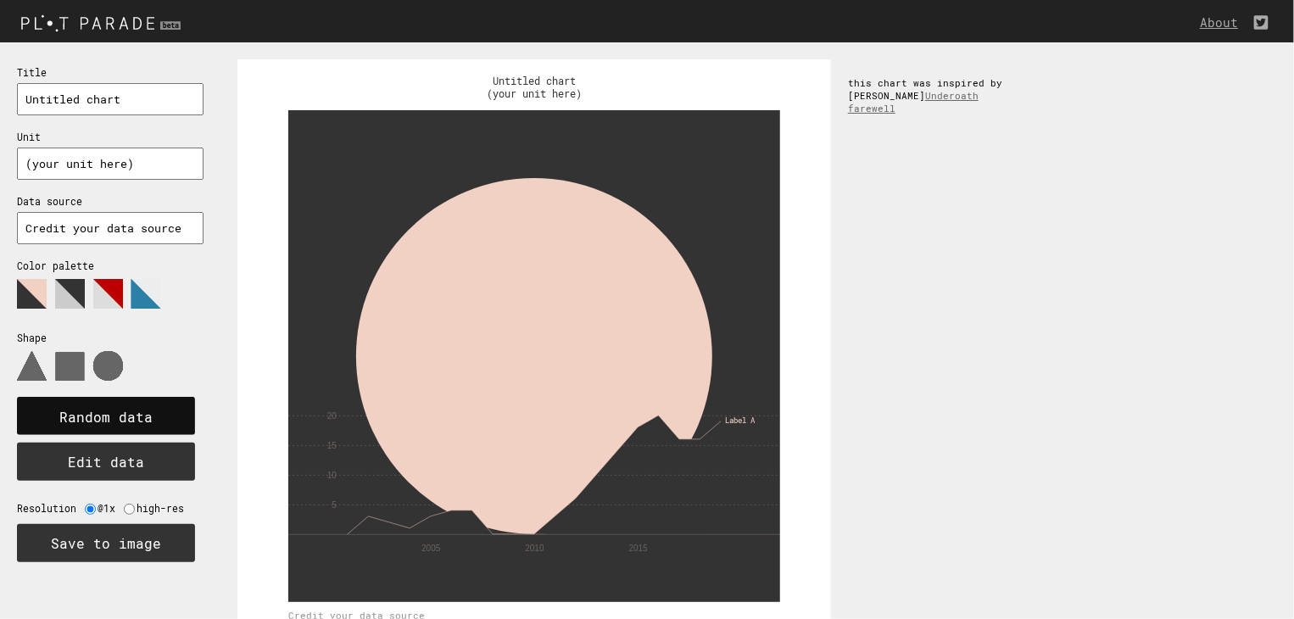
click at [132, 432] on rect at bounding box center [106, 416] width 178 height 38
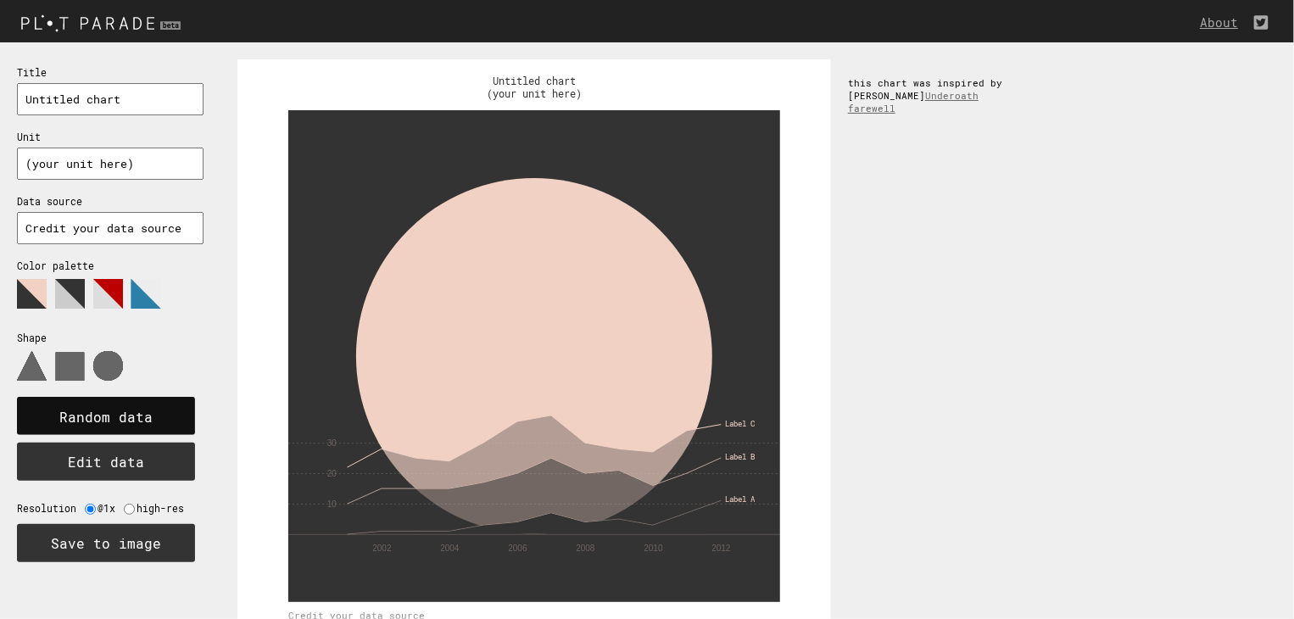
click at [137, 422] on text "Random data" at bounding box center [105, 418] width 93 height 18
